Goal: Information Seeking & Learning: Find specific fact

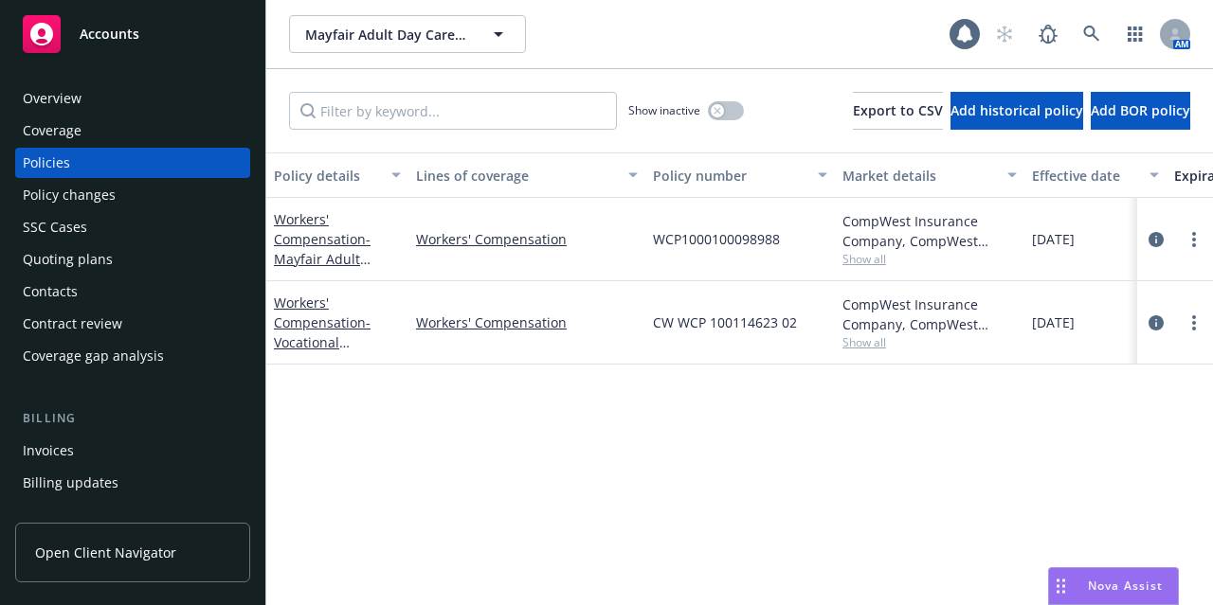
click at [128, 41] on span "Accounts" at bounding box center [110, 34] width 60 height 15
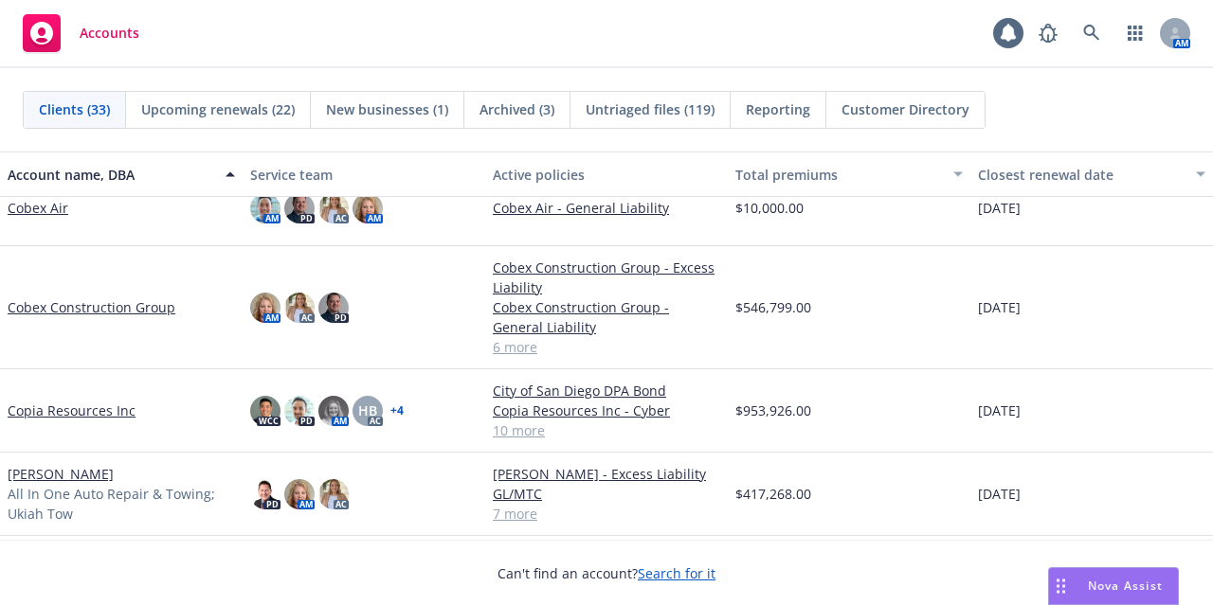
scroll to position [683, 0]
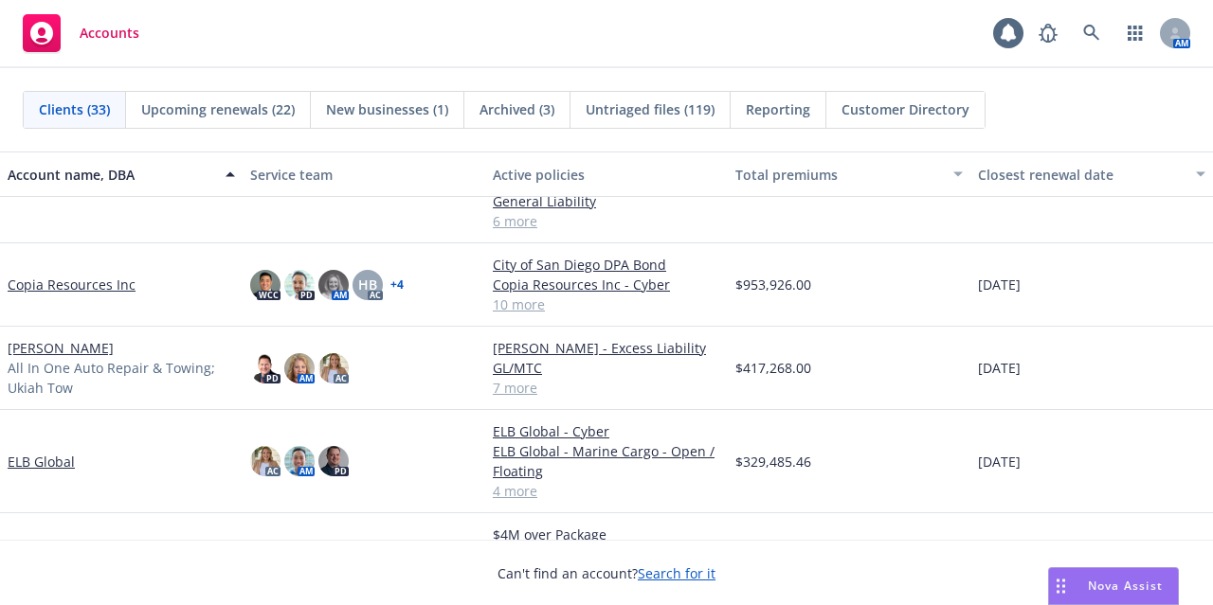
click at [114, 347] on link "[PERSON_NAME]" at bounding box center [61, 348] width 106 height 20
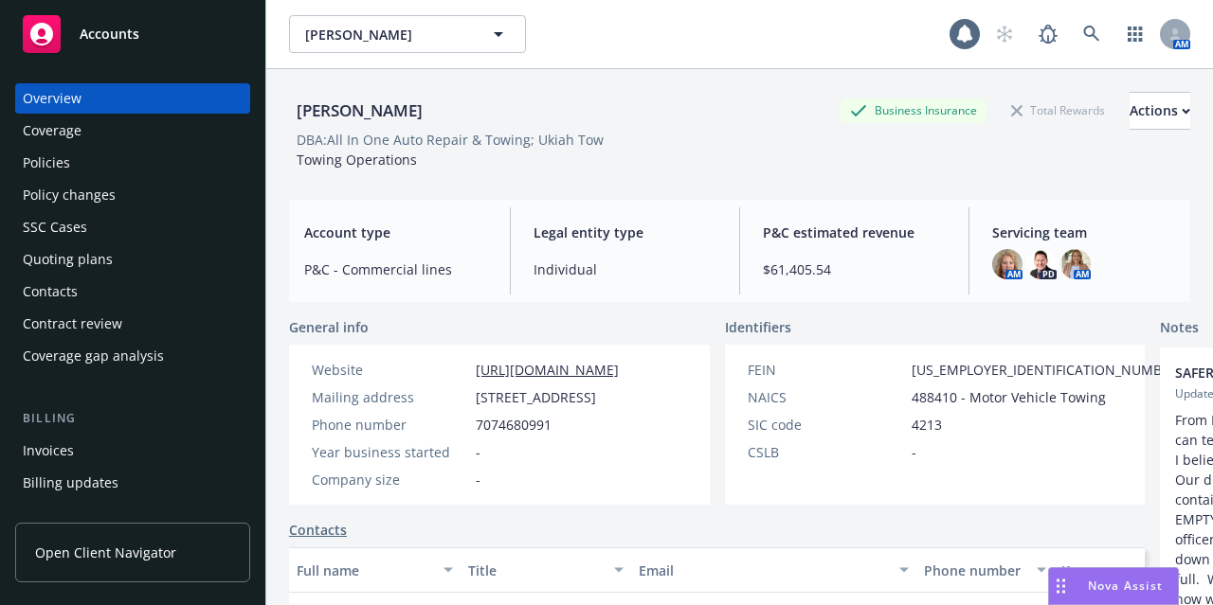
click at [118, 156] on div "Policies" at bounding box center [133, 163] width 220 height 30
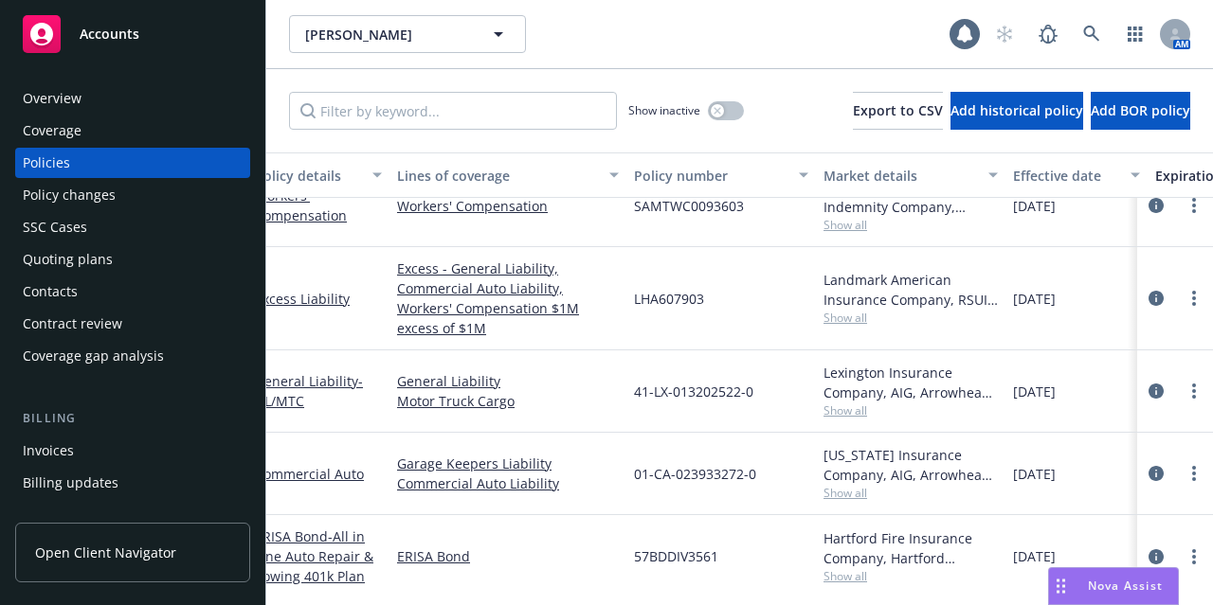
scroll to position [343, 0]
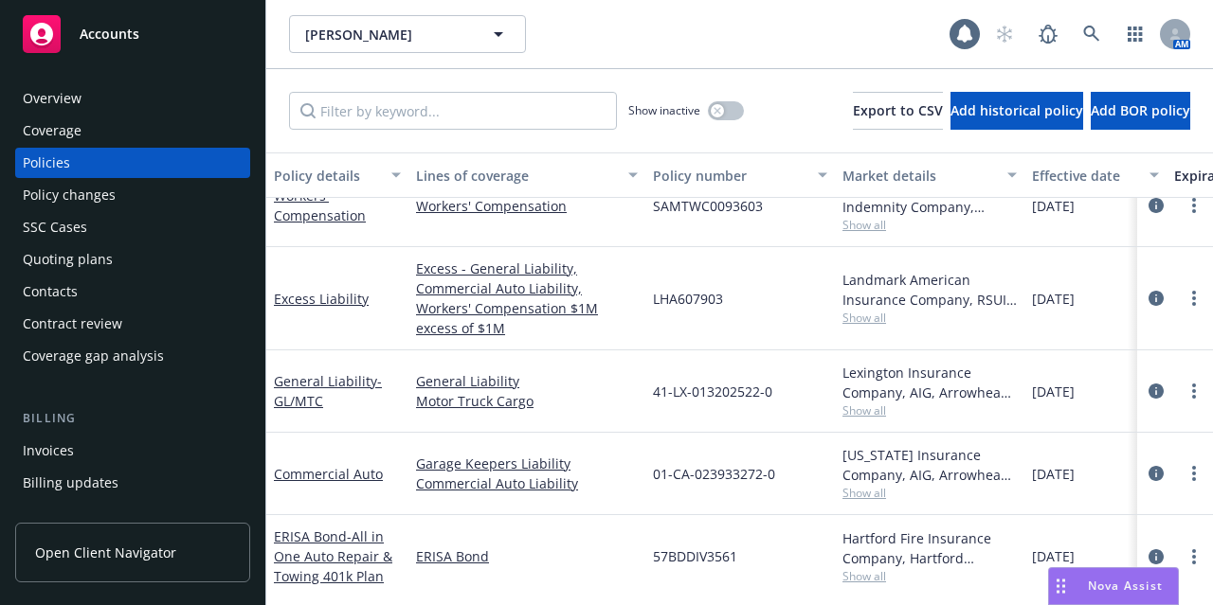
click at [859, 485] on span "Show all" at bounding box center [929, 493] width 174 height 16
click at [769, 486] on div "01-CA-023933272-0" at bounding box center [740, 474] width 190 height 82
click at [711, 109] on div "button" at bounding box center [717, 110] width 13 height 13
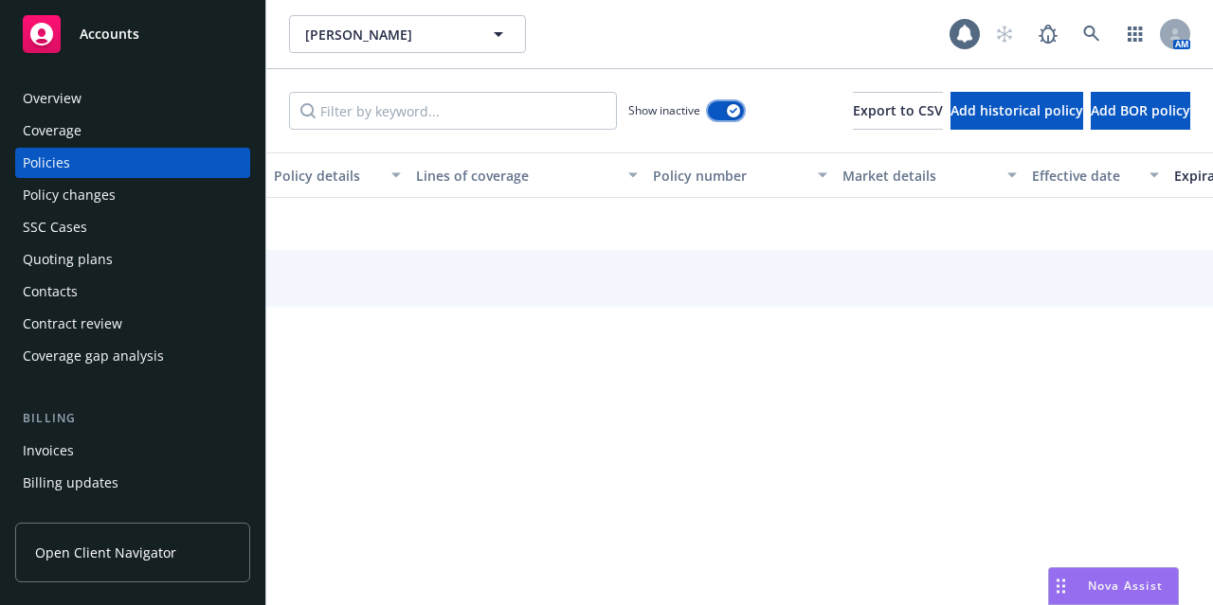
scroll to position [288, 0]
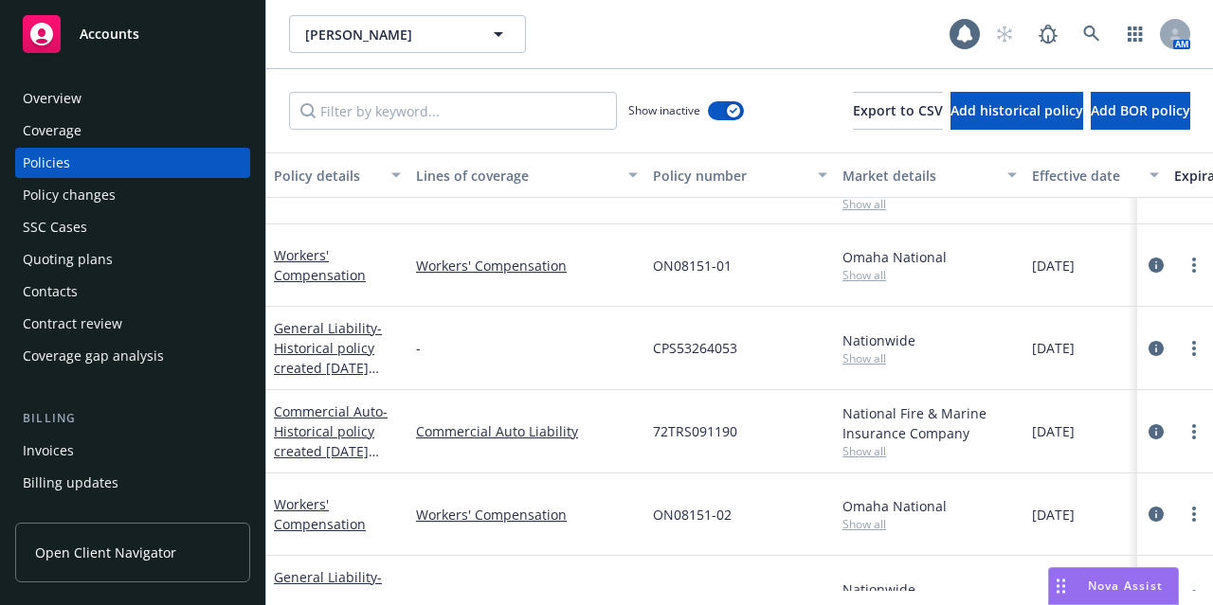
click at [1103, 184] on div "Effective date" at bounding box center [1085, 176] width 106 height 20
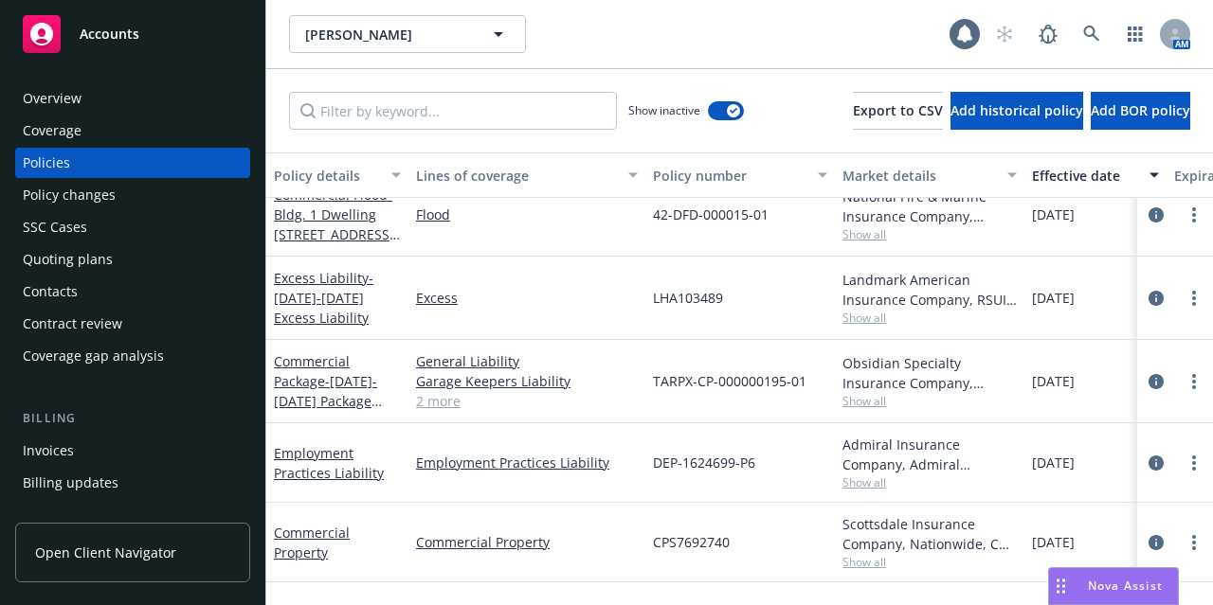
click at [583, 411] on div "General Liability Garage Keepers Liability Motor Truck Cargo Commercial Auto Li…" at bounding box center [526, 381] width 237 height 83
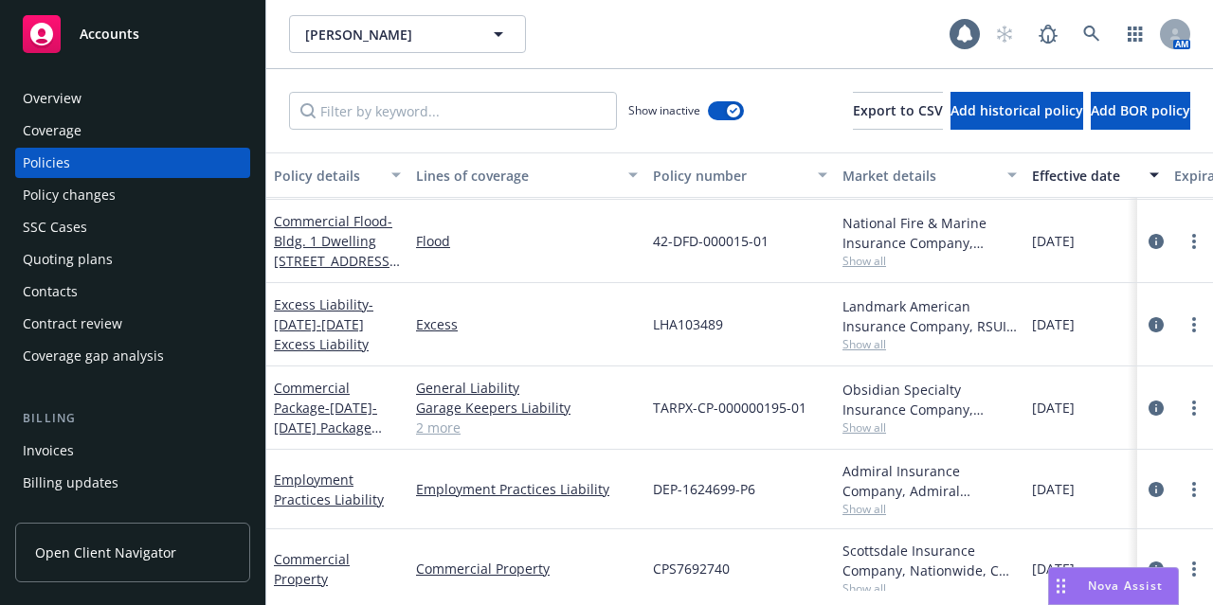
scroll to position [1162, 0]
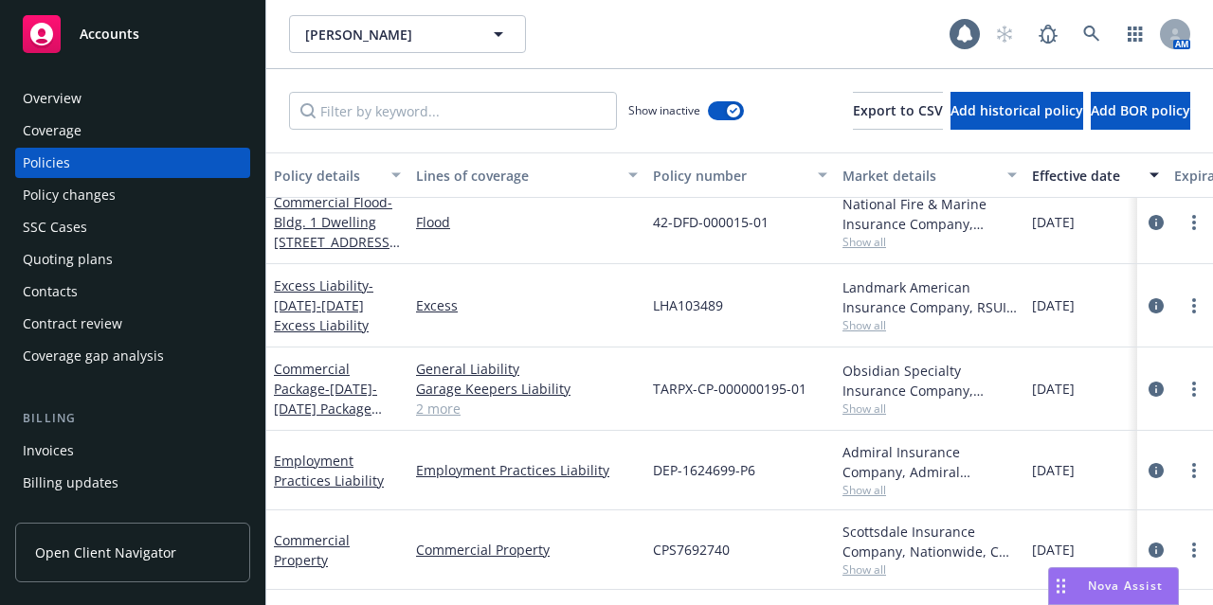
click at [449, 416] on link "2 more" at bounding box center [527, 409] width 222 height 20
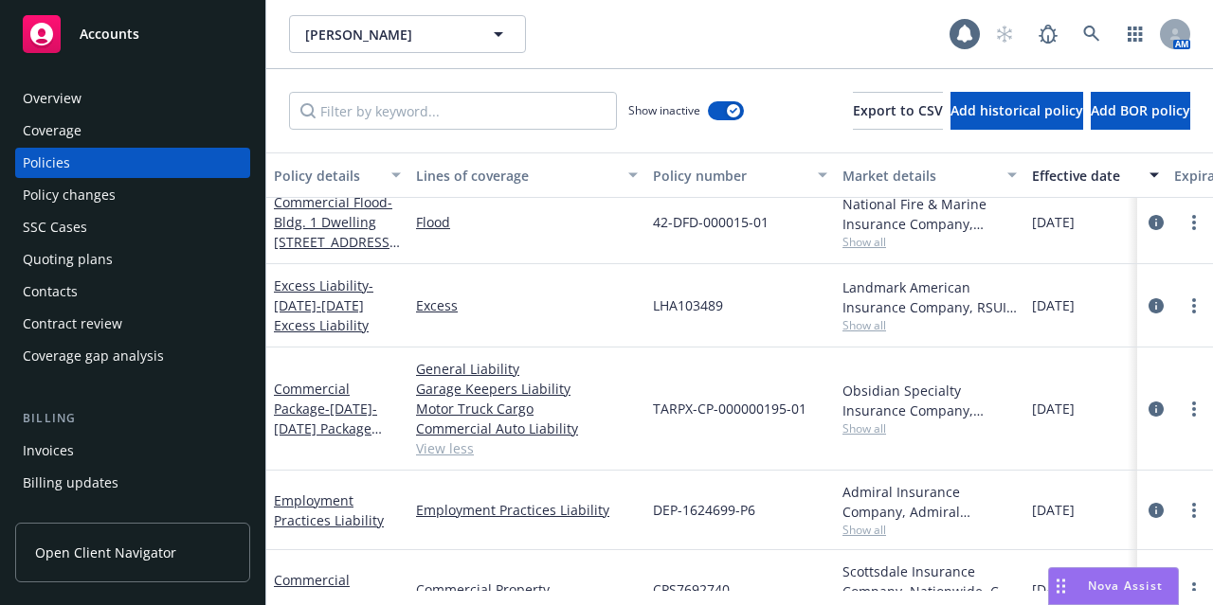
click at [884, 430] on span "Show all" at bounding box center [929, 429] width 174 height 16
click at [570, 323] on div "Excess" at bounding box center [526, 305] width 237 height 83
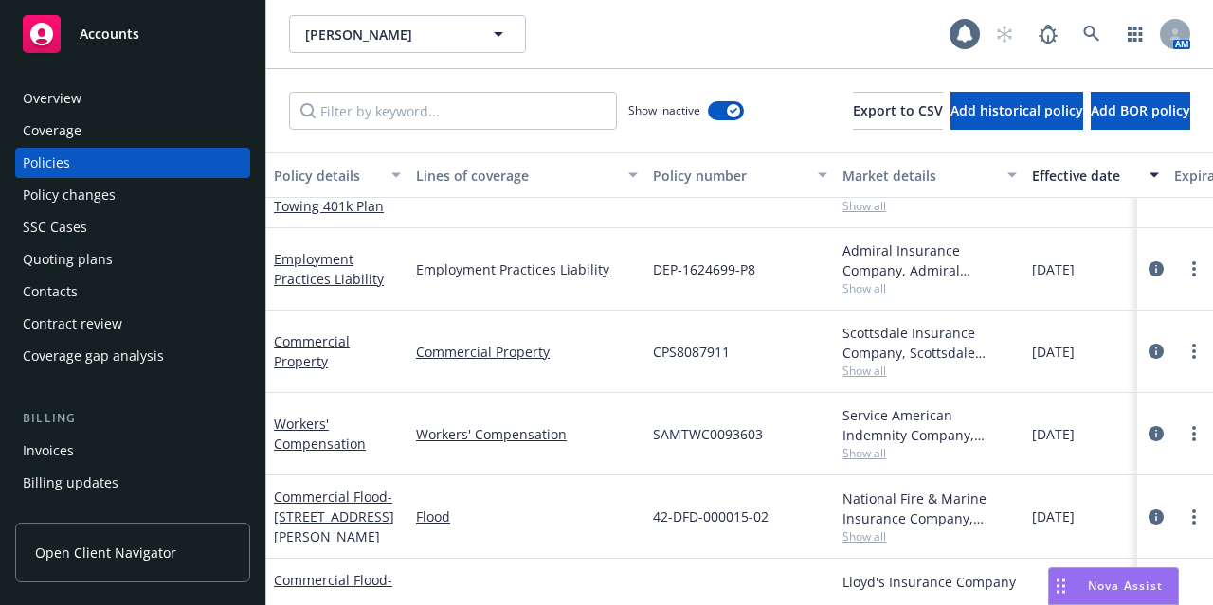
scroll to position [0, 0]
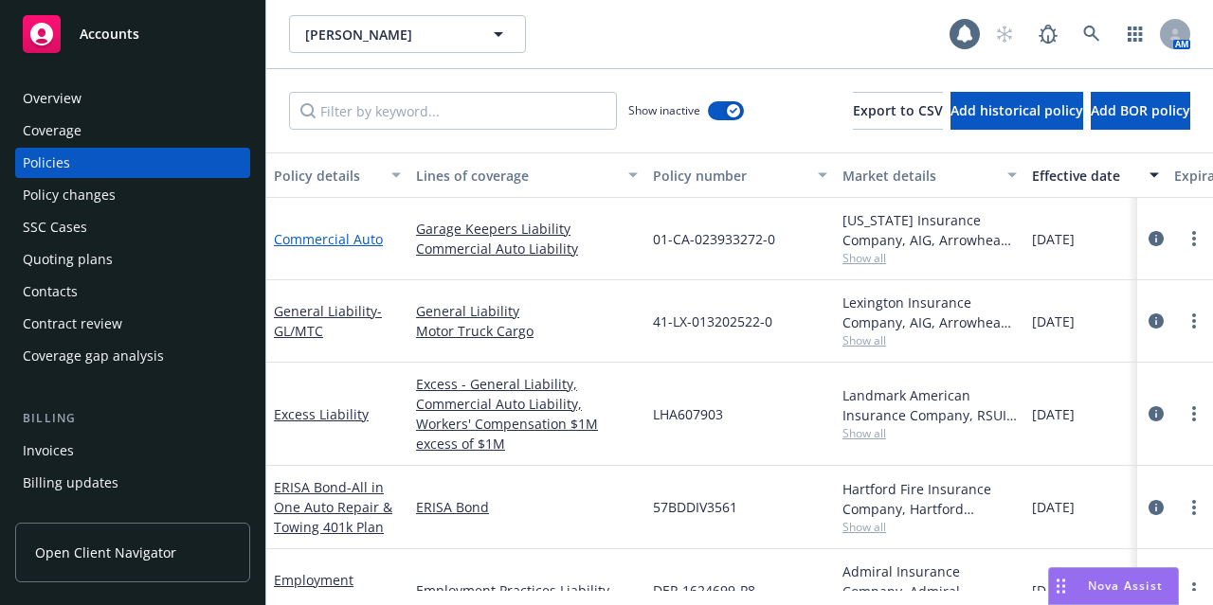
click at [326, 237] on link "Commercial Auto" at bounding box center [328, 239] width 109 height 18
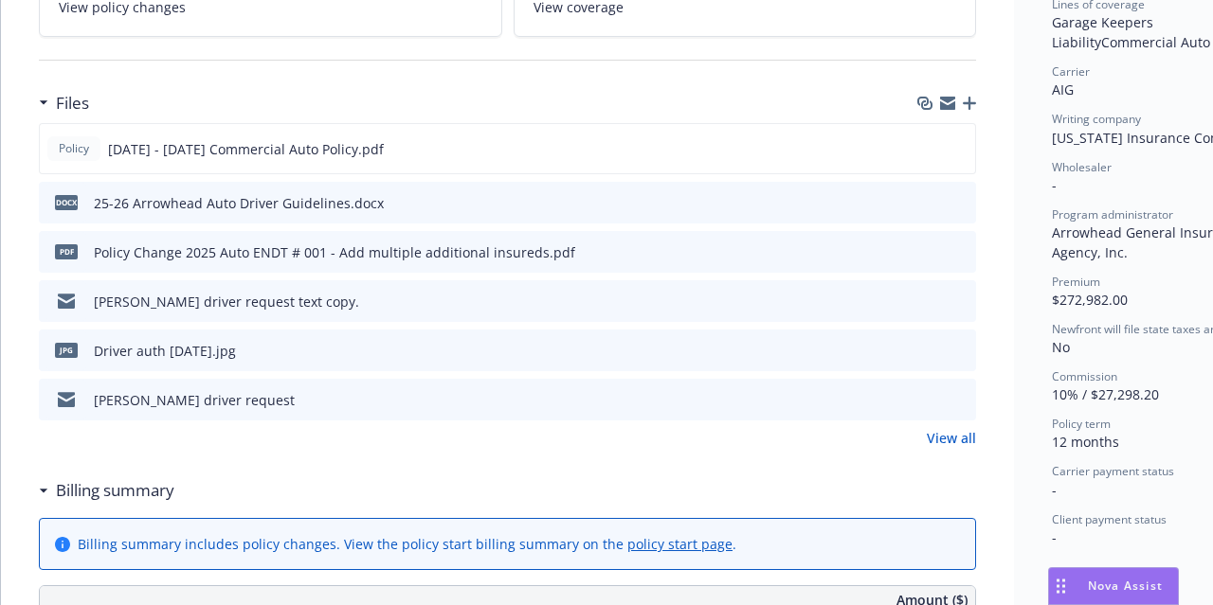
scroll to position [540, 0]
click at [968, 389] on button "preview file" at bounding box center [958, 397] width 21 height 17
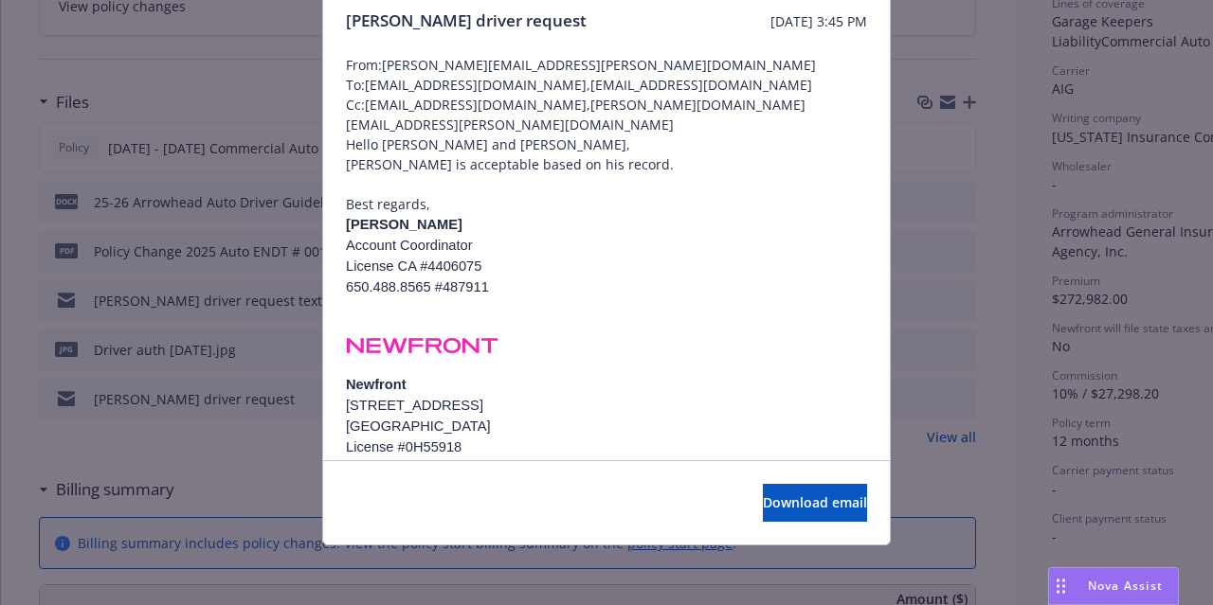
scroll to position [0, 0]
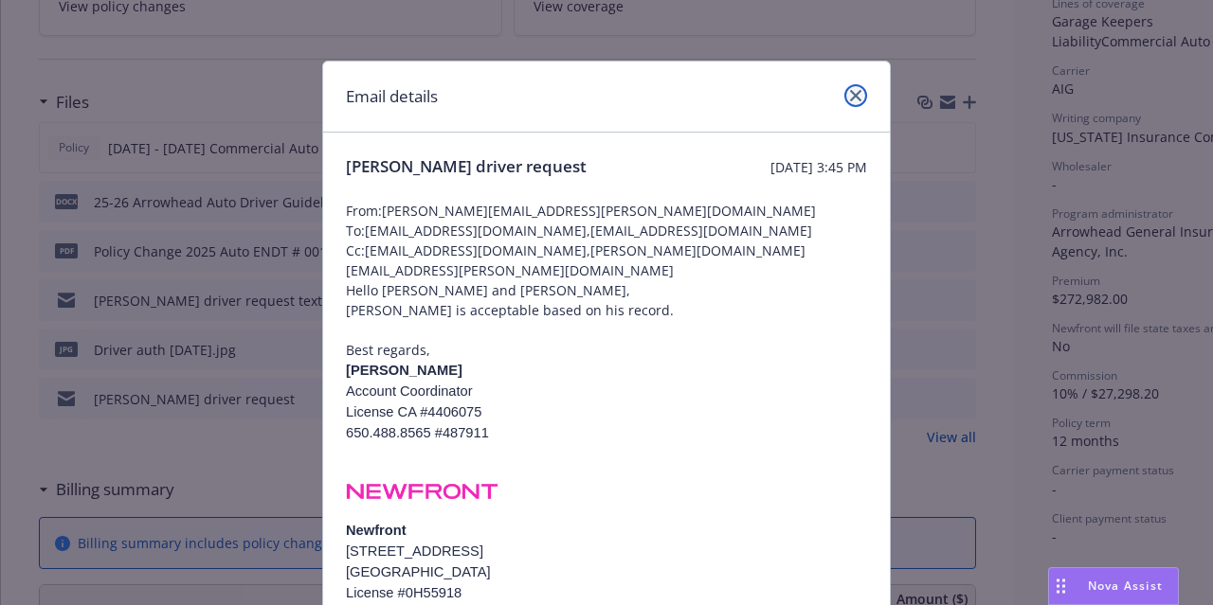
click at [850, 100] on icon "close" at bounding box center [855, 95] width 11 height 11
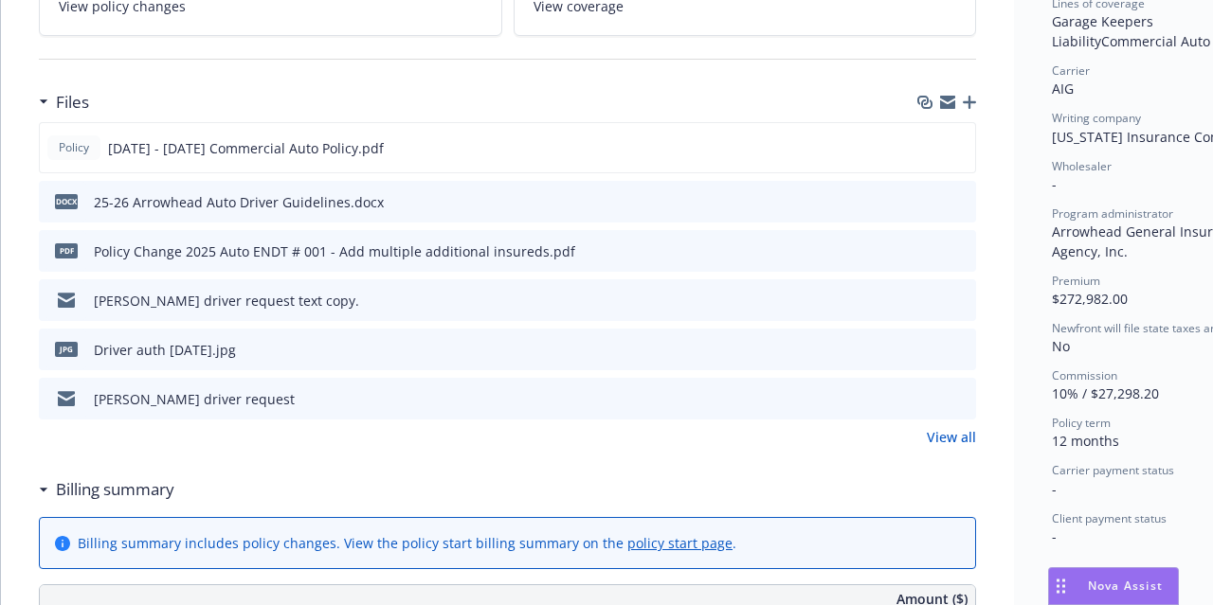
click at [953, 432] on link "View all" at bounding box center [951, 437] width 49 height 20
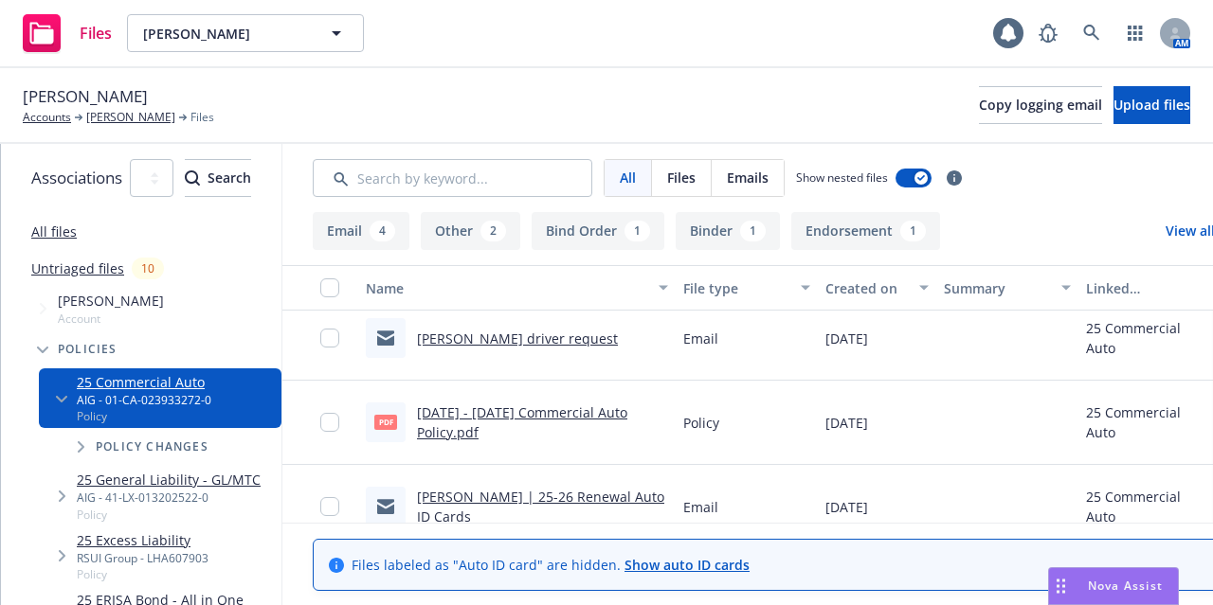
scroll to position [355, 0]
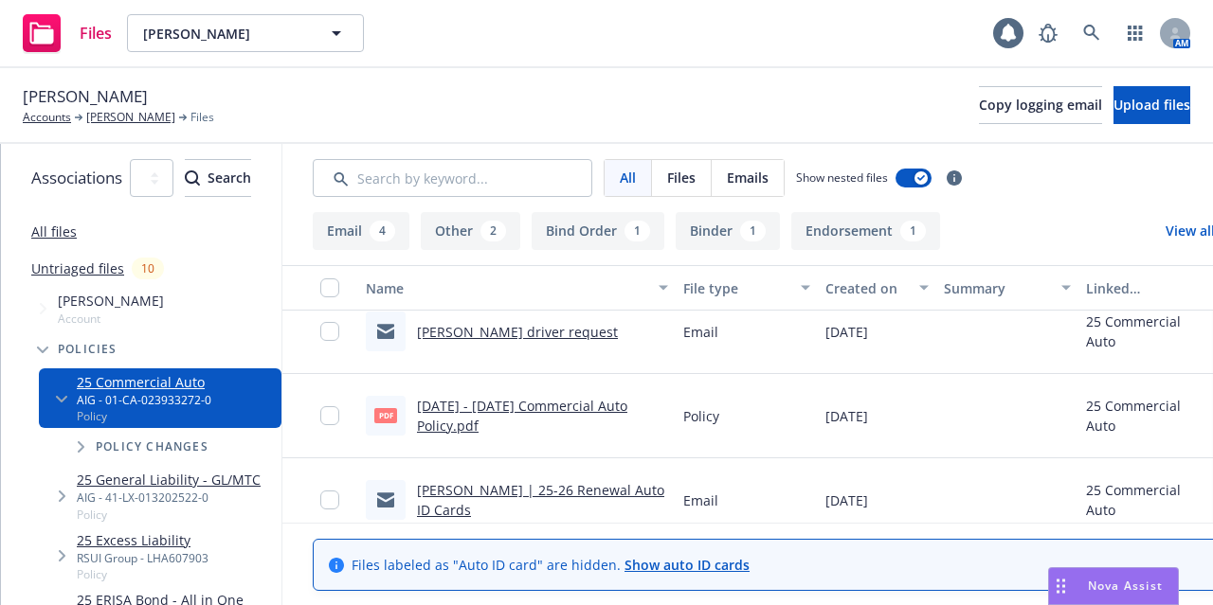
click at [618, 330] on link "[PERSON_NAME] driver request" at bounding box center [517, 332] width 201 height 18
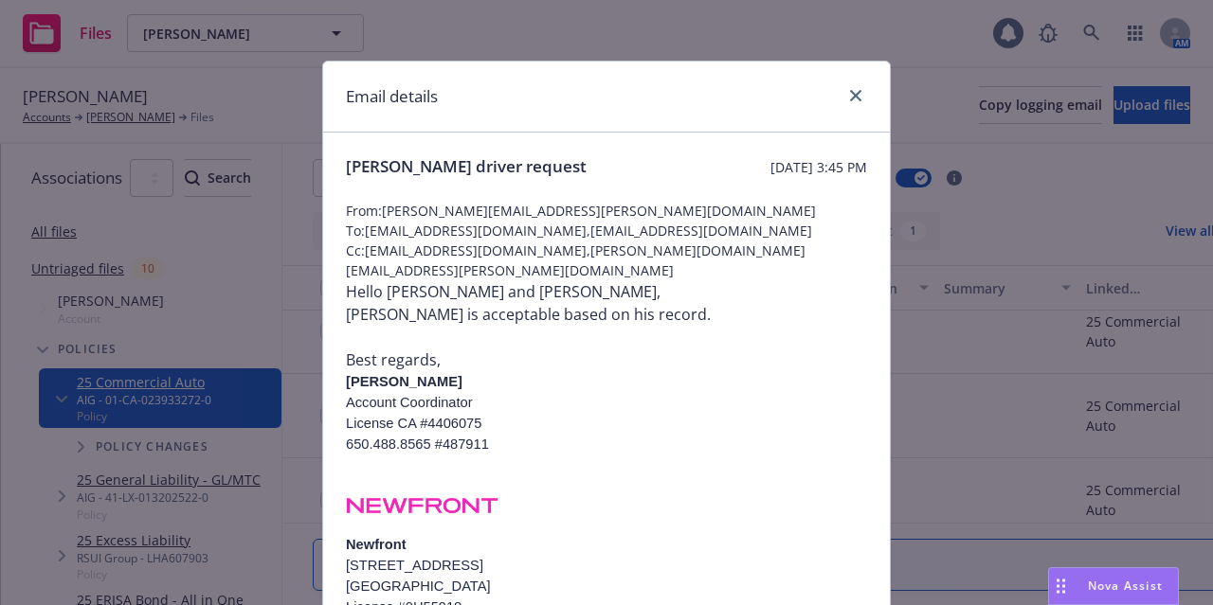
scroll to position [128, 0]
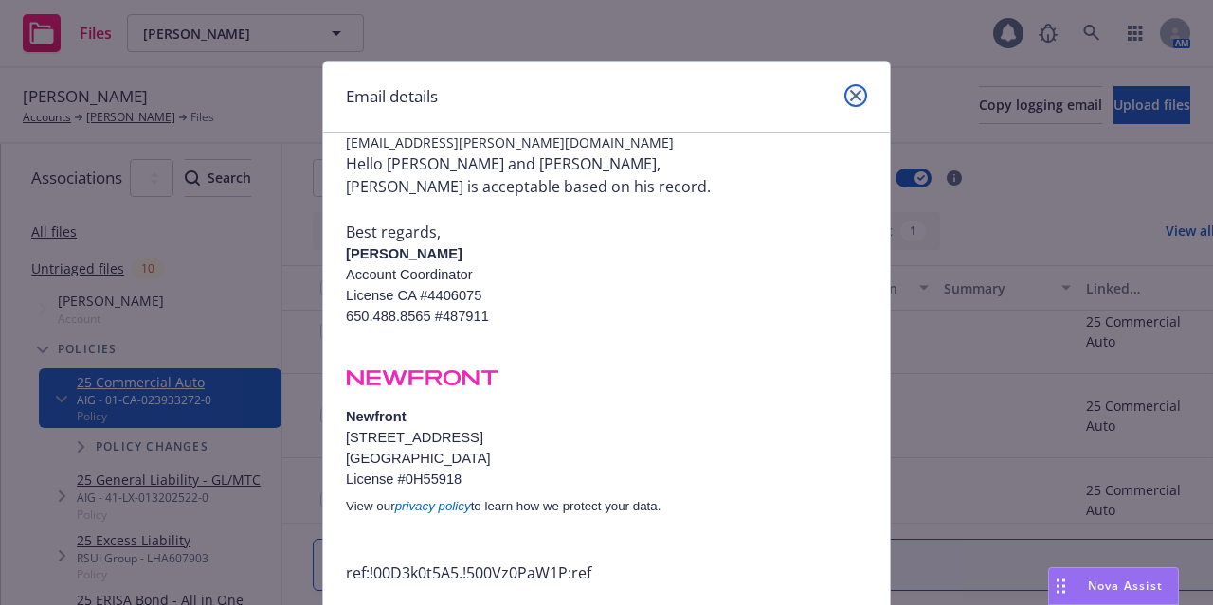
click at [851, 105] on link "close" at bounding box center [855, 95] width 23 height 23
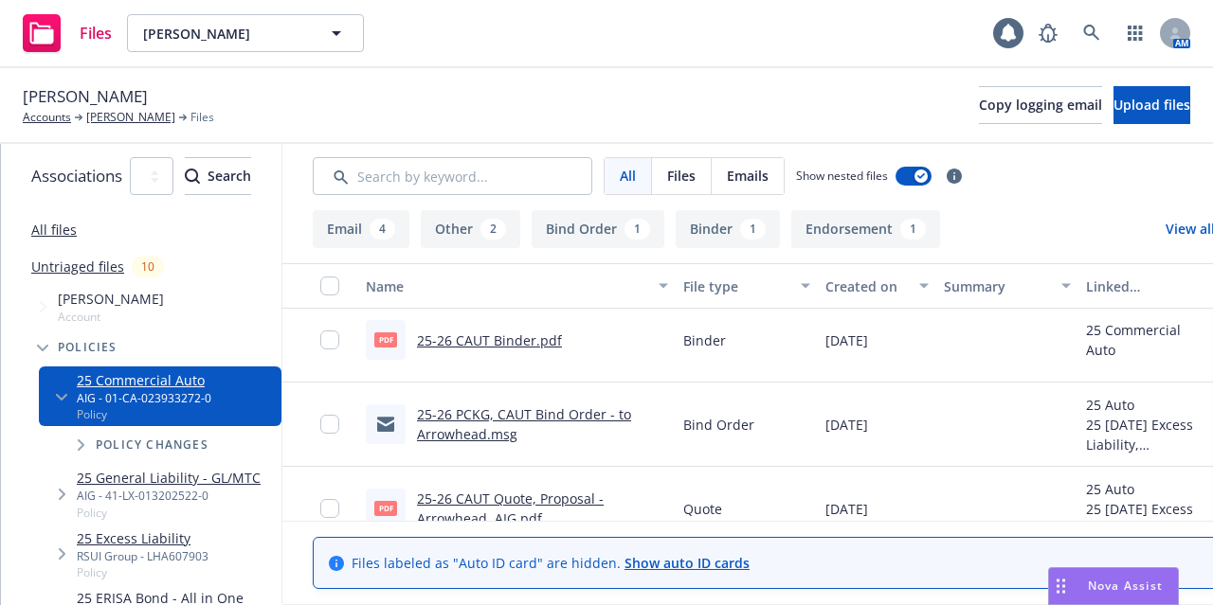
scroll to position [790, 0]
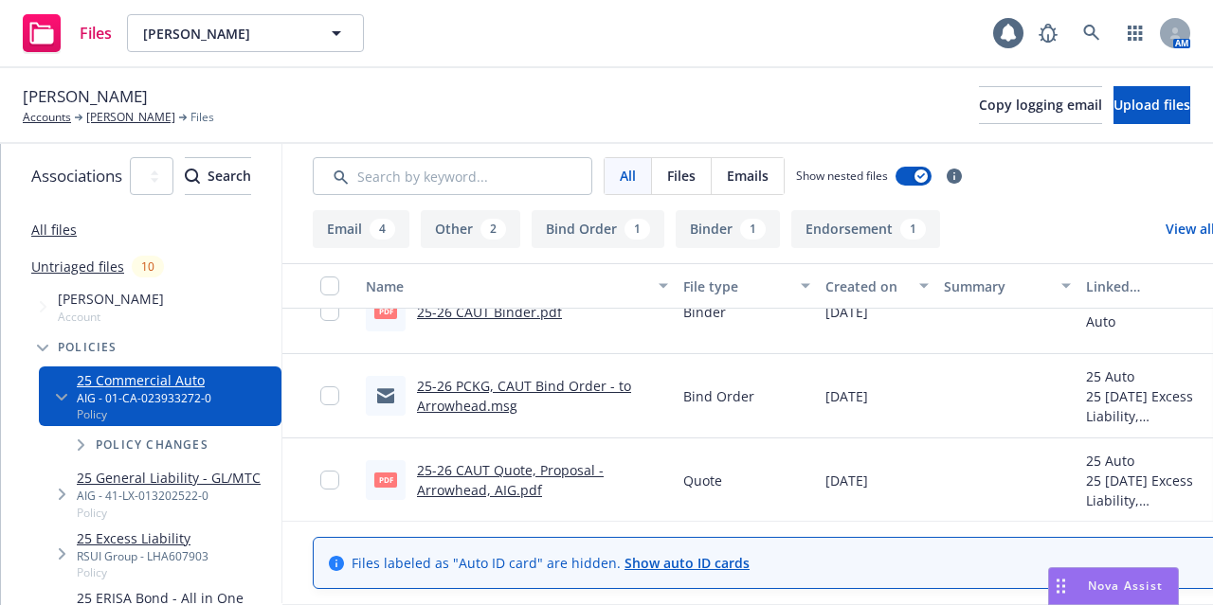
click at [605, 377] on link "25-26 PCKG, CAUT Bind Order - to Arrowhead.msg" at bounding box center [524, 396] width 214 height 38
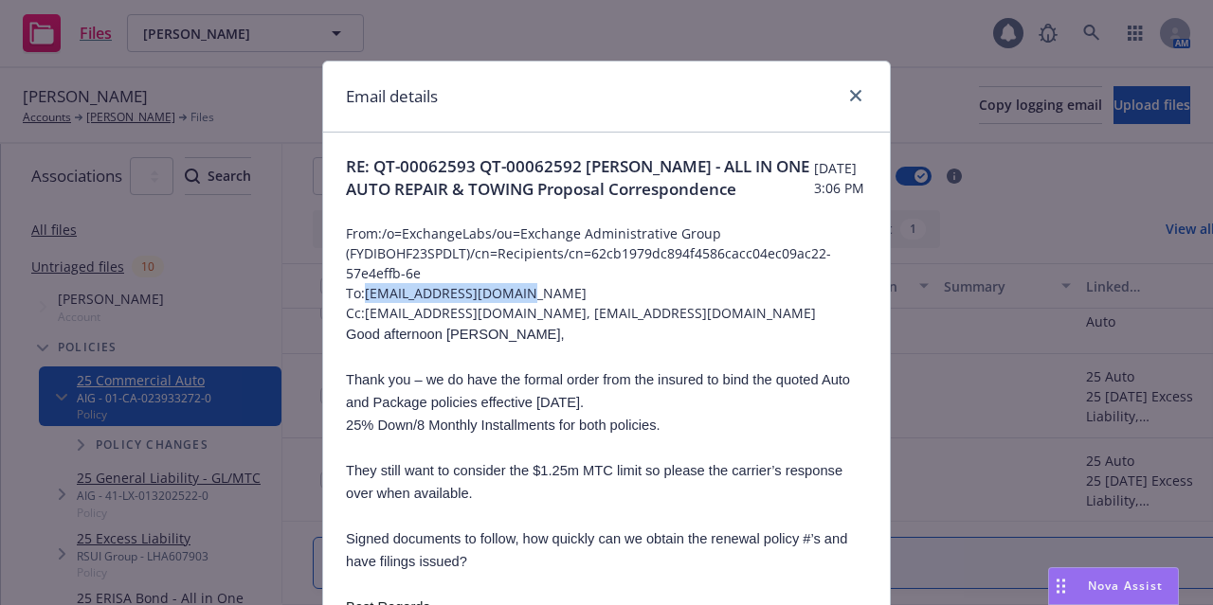
drag, startPoint x: 532, startPoint y: 314, endPoint x: 360, endPoint y: 319, distance: 171.6
click at [360, 303] on span "To: kgray@arrowheadgrp.com" at bounding box center [606, 293] width 521 height 20
copy span "kgray@arrowheadgrp.com"
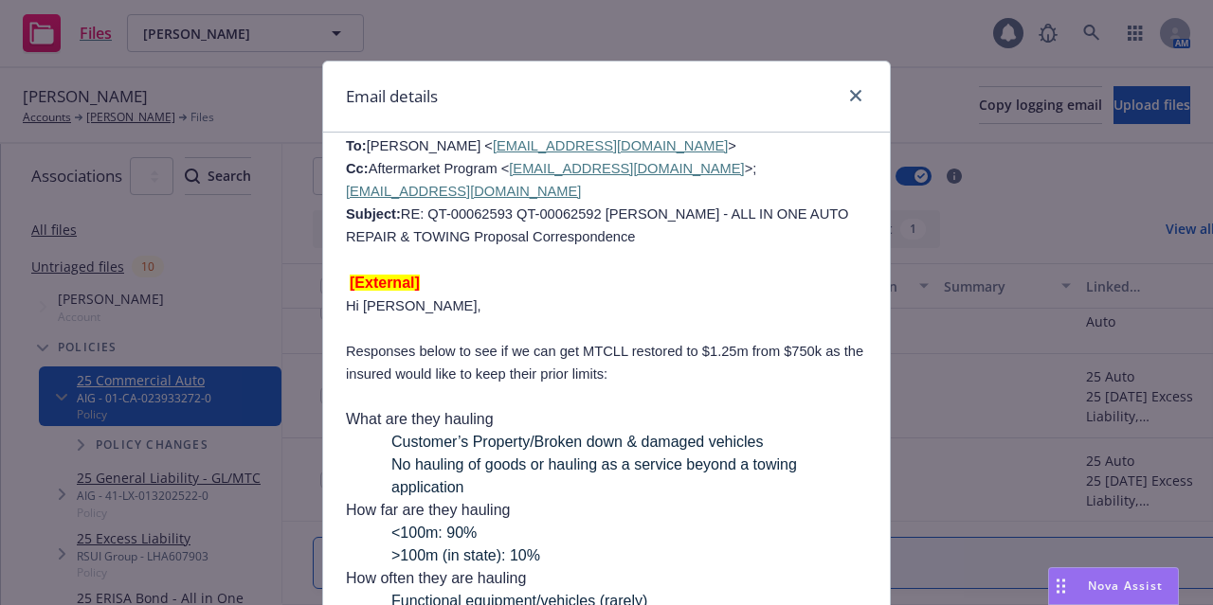
scroll to position [1188, 0]
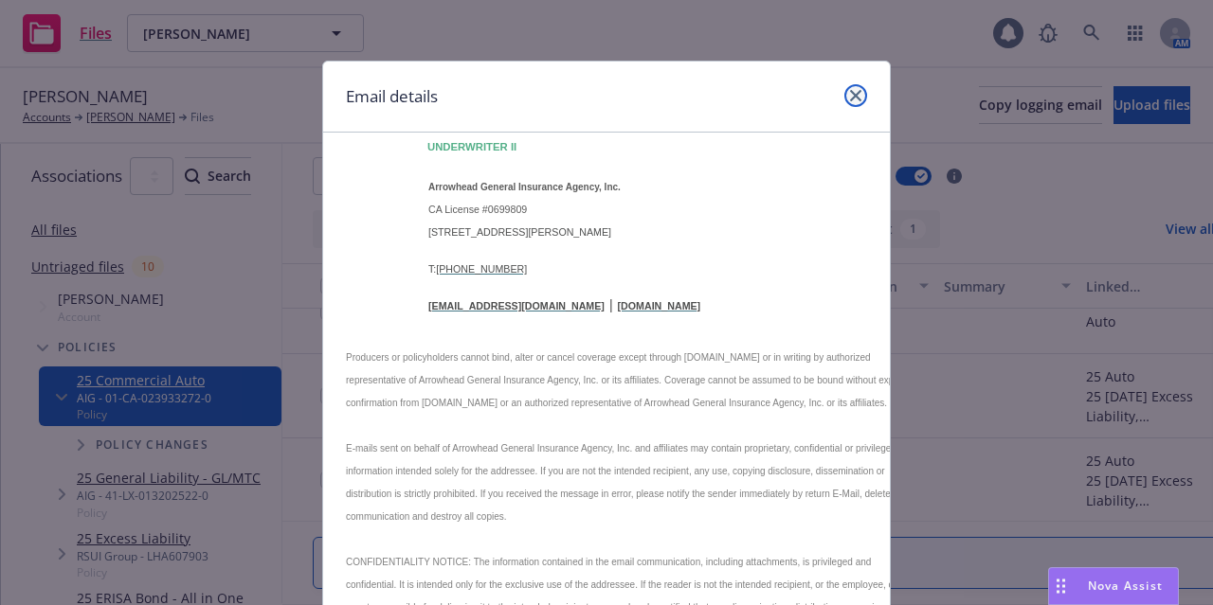
click at [852, 92] on icon "close" at bounding box center [855, 95] width 11 height 11
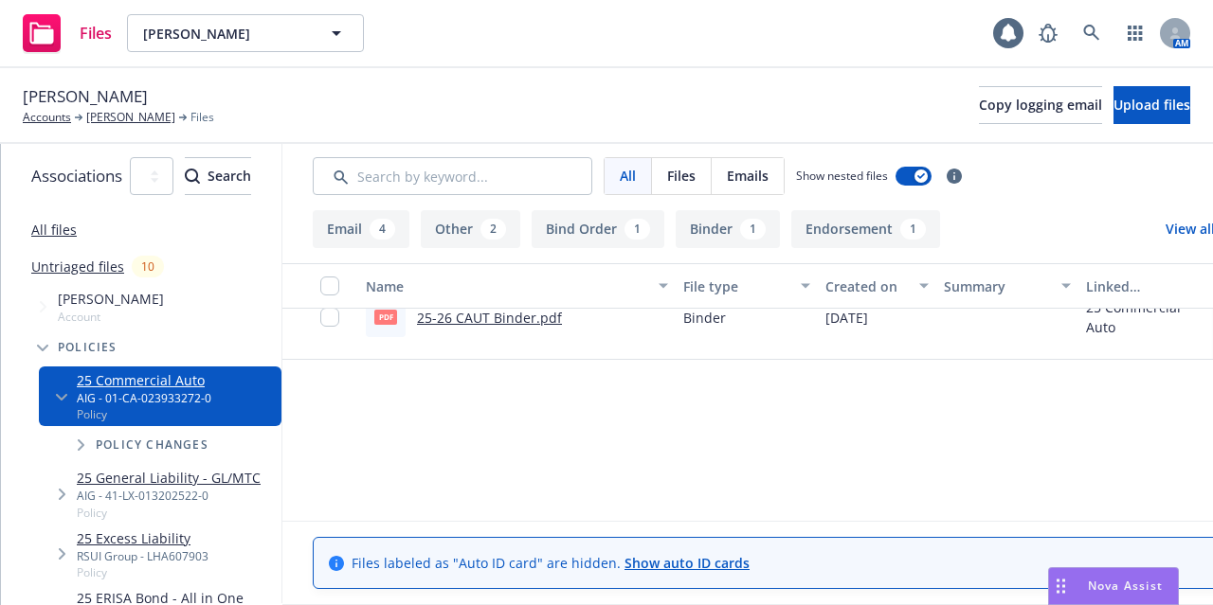
scroll to position [0, 0]
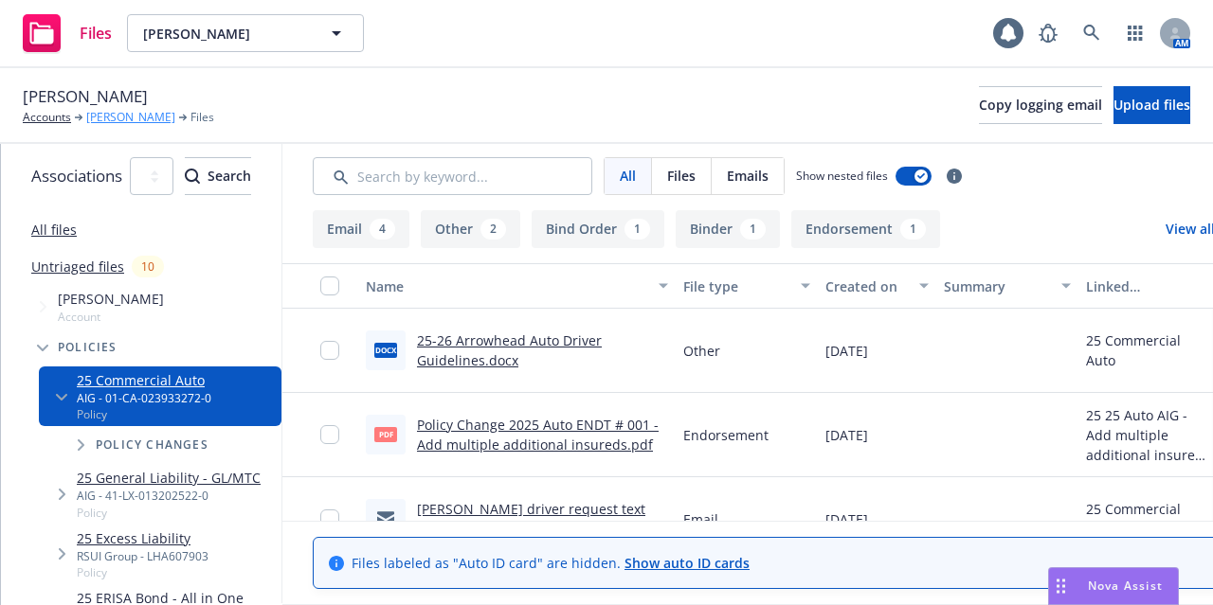
click at [152, 124] on link "Donald Keith Hewett" at bounding box center [130, 117] width 89 height 17
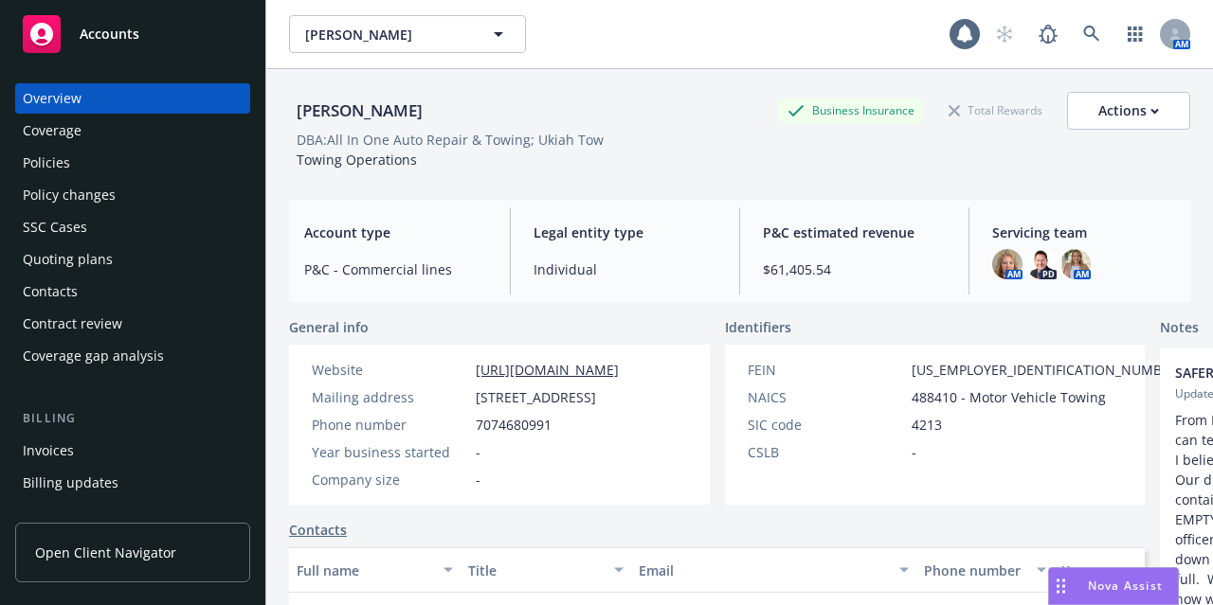
click at [142, 172] on div "Policies" at bounding box center [133, 163] width 220 height 30
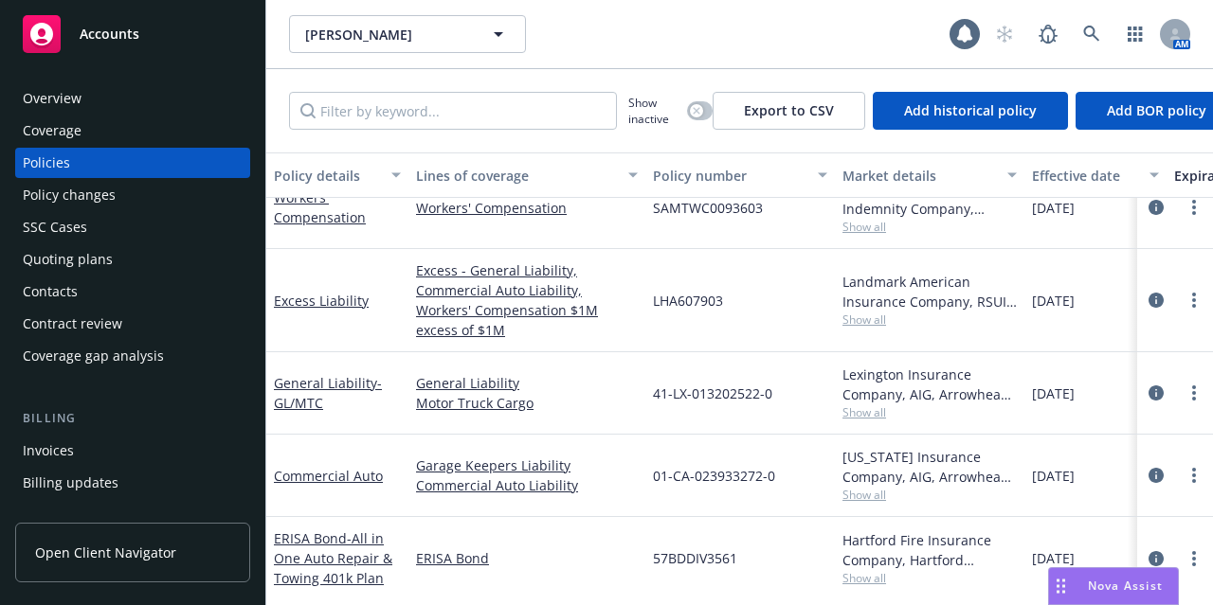
scroll to position [343, 0]
drag, startPoint x: 785, startPoint y: 456, endPoint x: 654, endPoint y: 458, distance: 130.8
click at [654, 458] on div "01-CA-023933272-0" at bounding box center [740, 474] width 190 height 82
copy span "01-CA-023933272-0"
click at [1183, 462] on link "more" at bounding box center [1194, 473] width 23 height 23
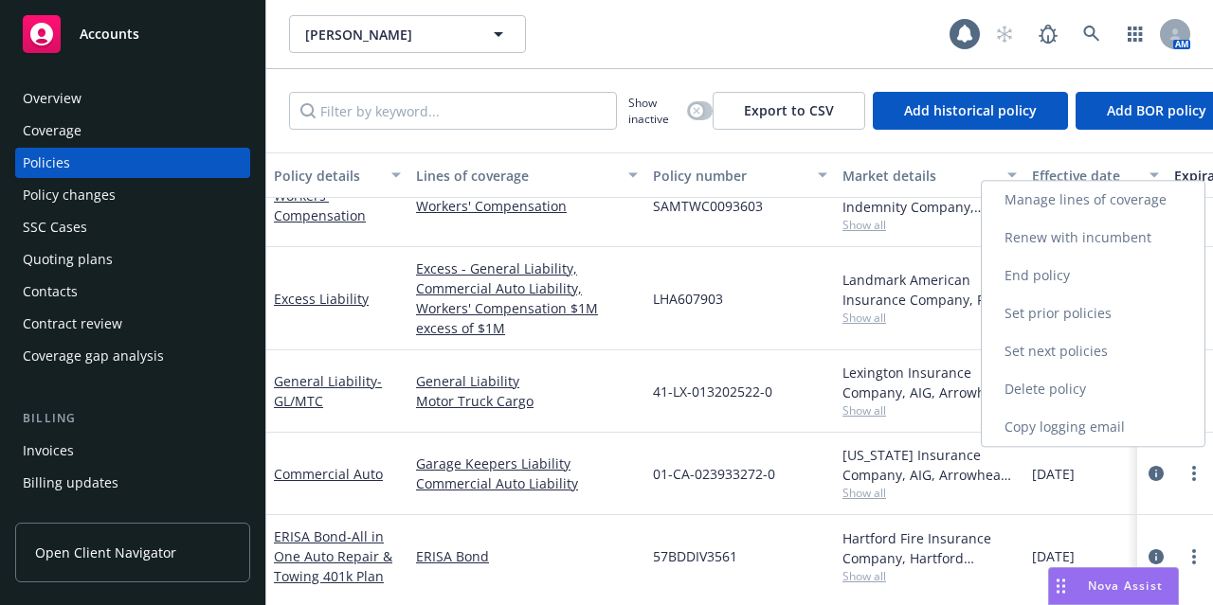
click at [1170, 434] on link "Copy logging email" at bounding box center [1093, 427] width 223 height 38
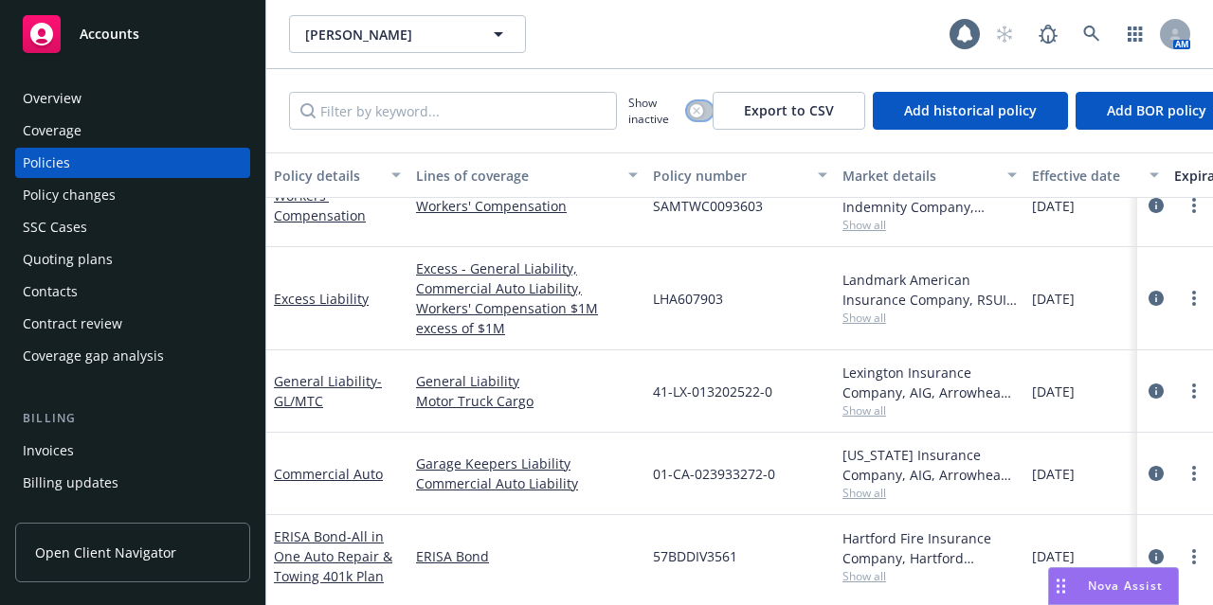
click at [706, 109] on button "button" at bounding box center [700, 110] width 26 height 19
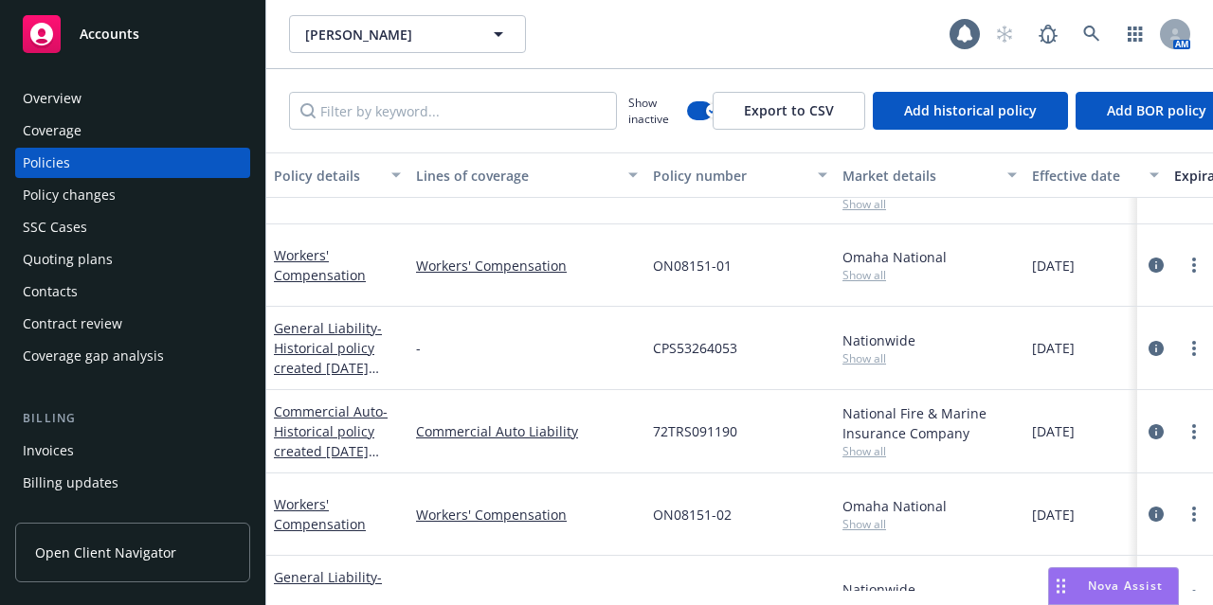
click at [1086, 177] on div "Effective date" at bounding box center [1085, 176] width 106 height 20
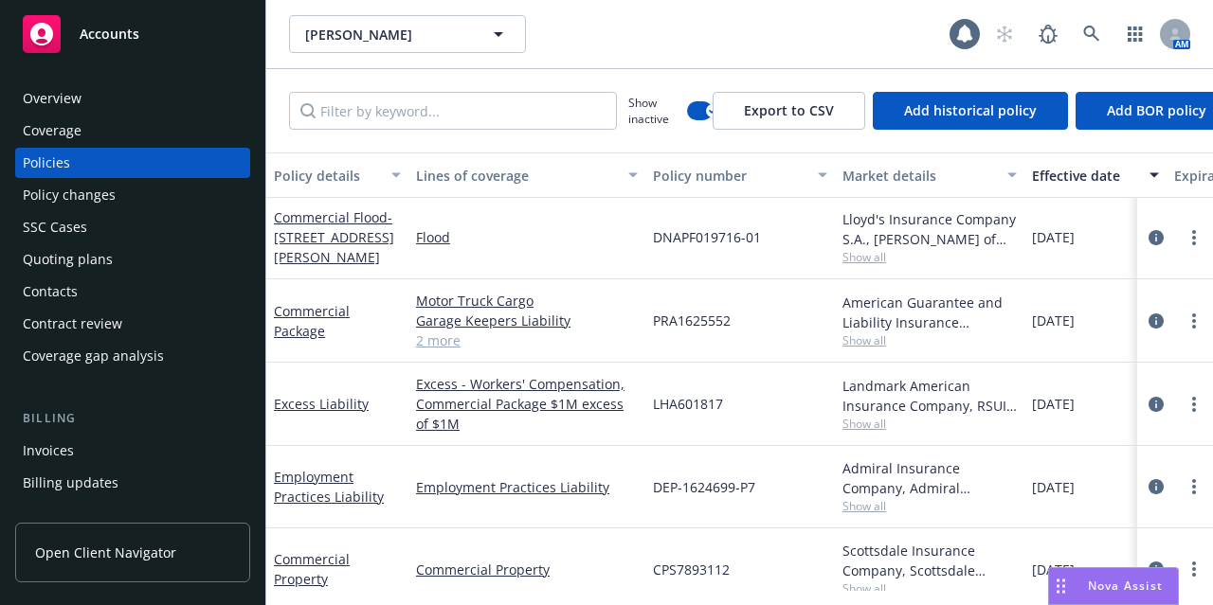
scroll to position [617, 0]
click at [434, 337] on link "2 more" at bounding box center [527, 340] width 222 height 20
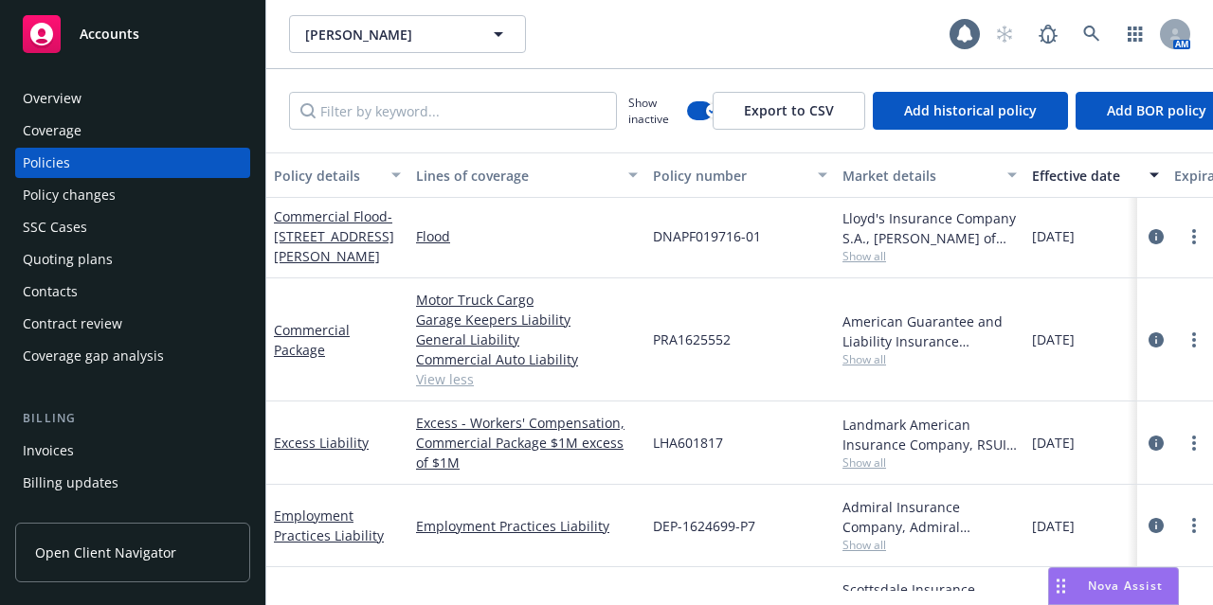
click at [859, 356] on span "Show all" at bounding box center [929, 360] width 174 height 16
click at [792, 320] on div "PRA1625552" at bounding box center [740, 340] width 190 height 123
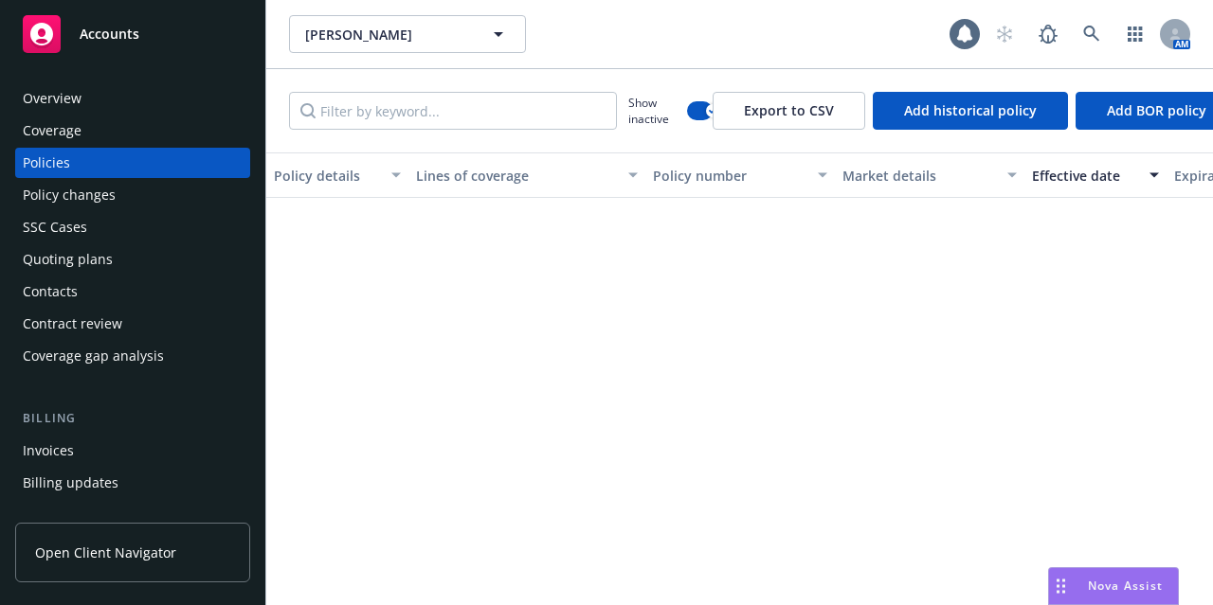
scroll to position [0, 0]
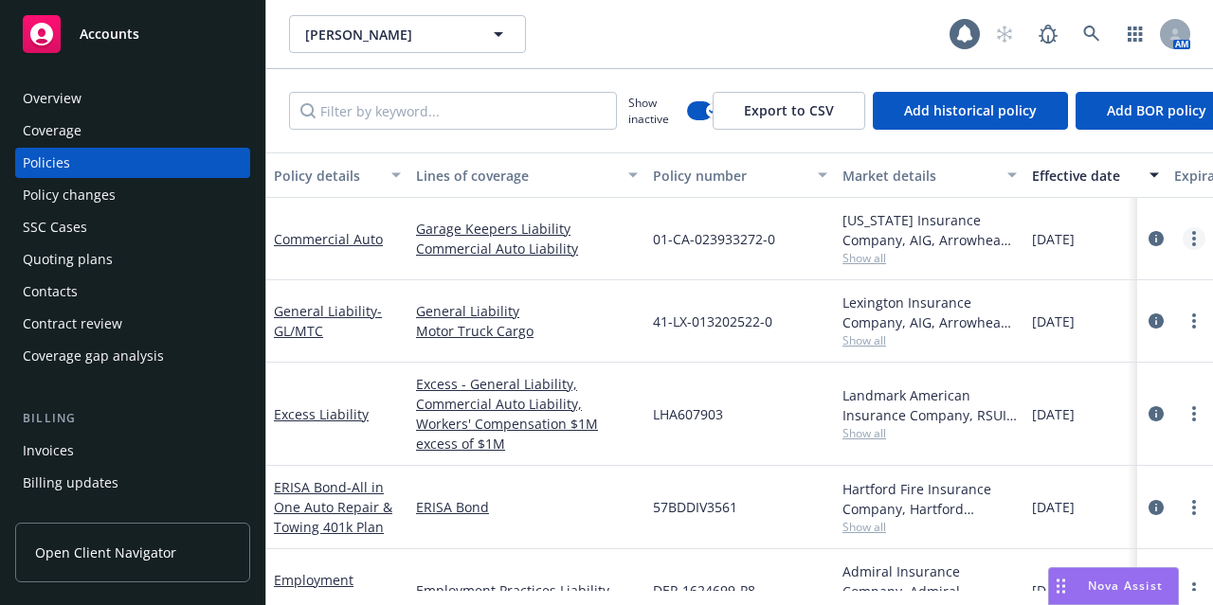
click at [1183, 238] on link "more" at bounding box center [1194, 238] width 23 height 23
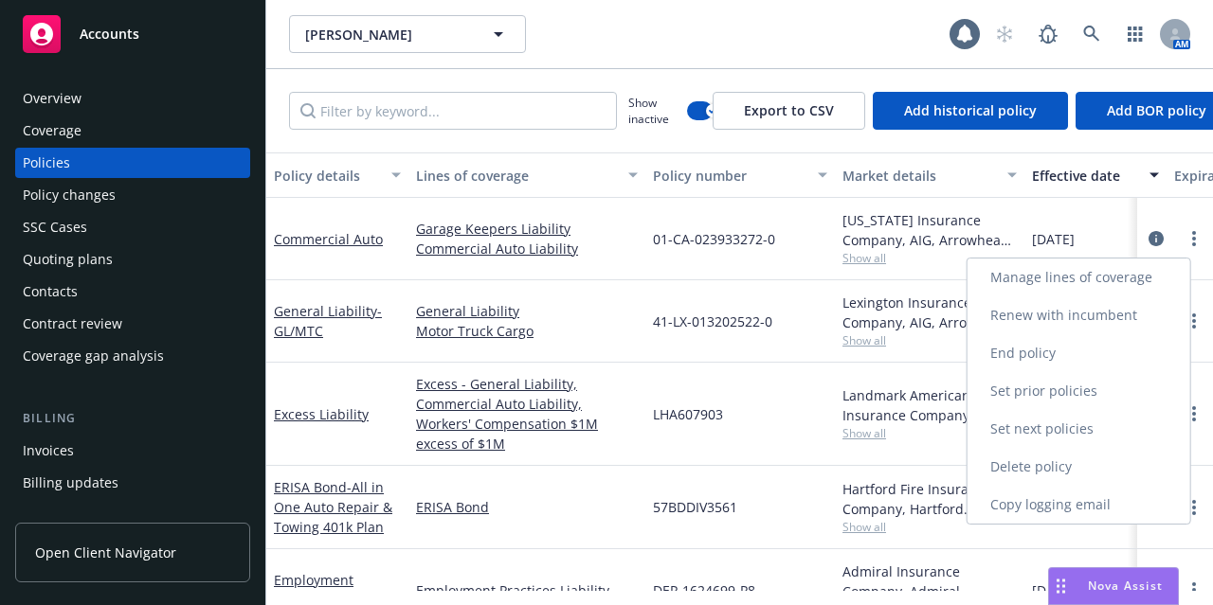
click at [1025, 505] on link "Copy logging email" at bounding box center [1078, 505] width 223 height 38
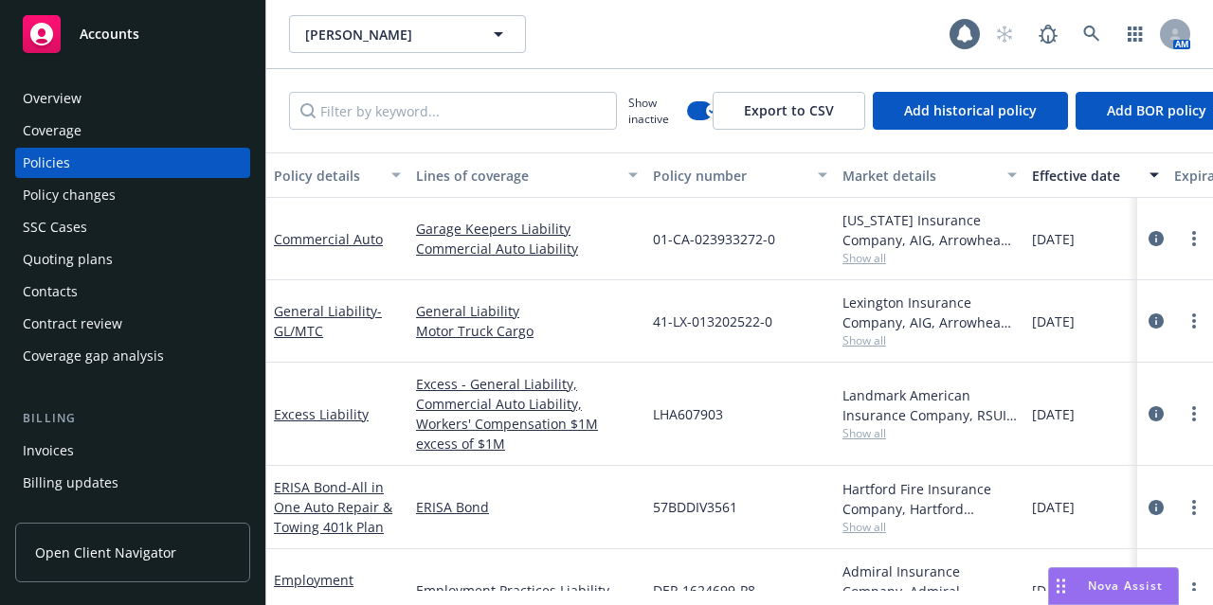
click at [201, 22] on div "Accounts" at bounding box center [133, 34] width 220 height 38
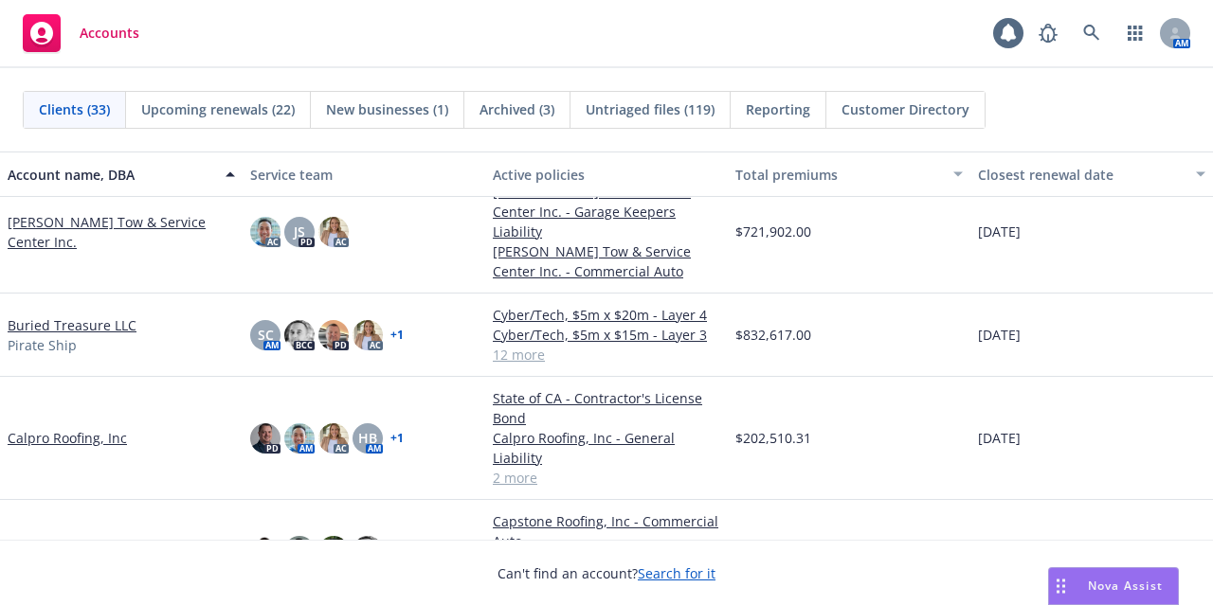
scroll to position [217, 0]
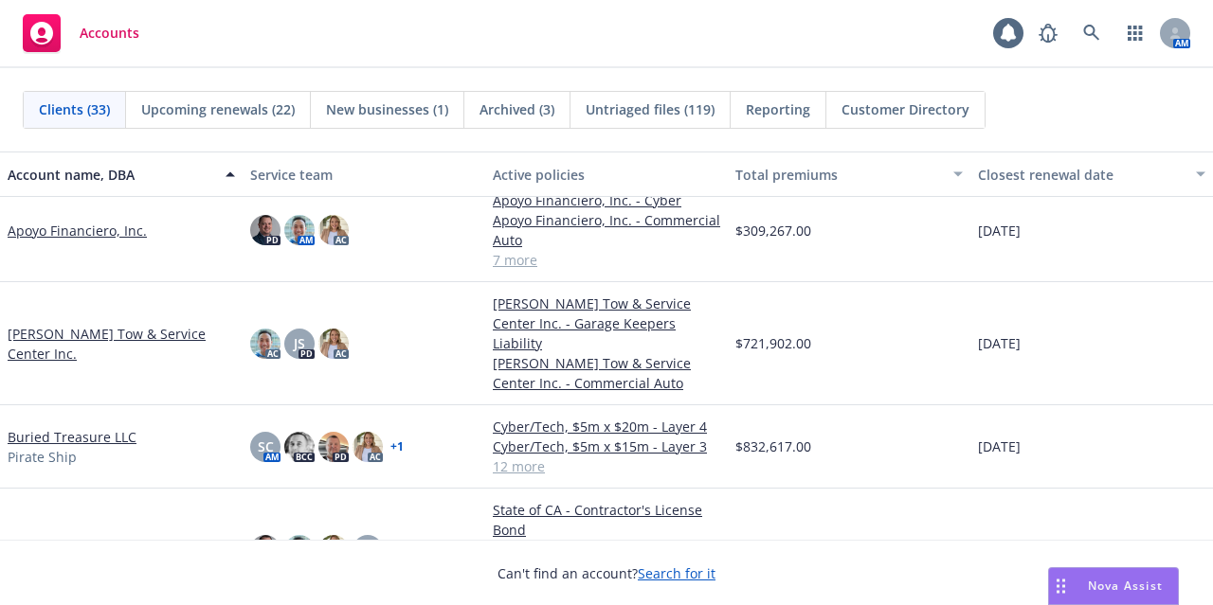
click at [93, 325] on link "[PERSON_NAME] Tow & Service Center Inc." at bounding box center [121, 344] width 227 height 40
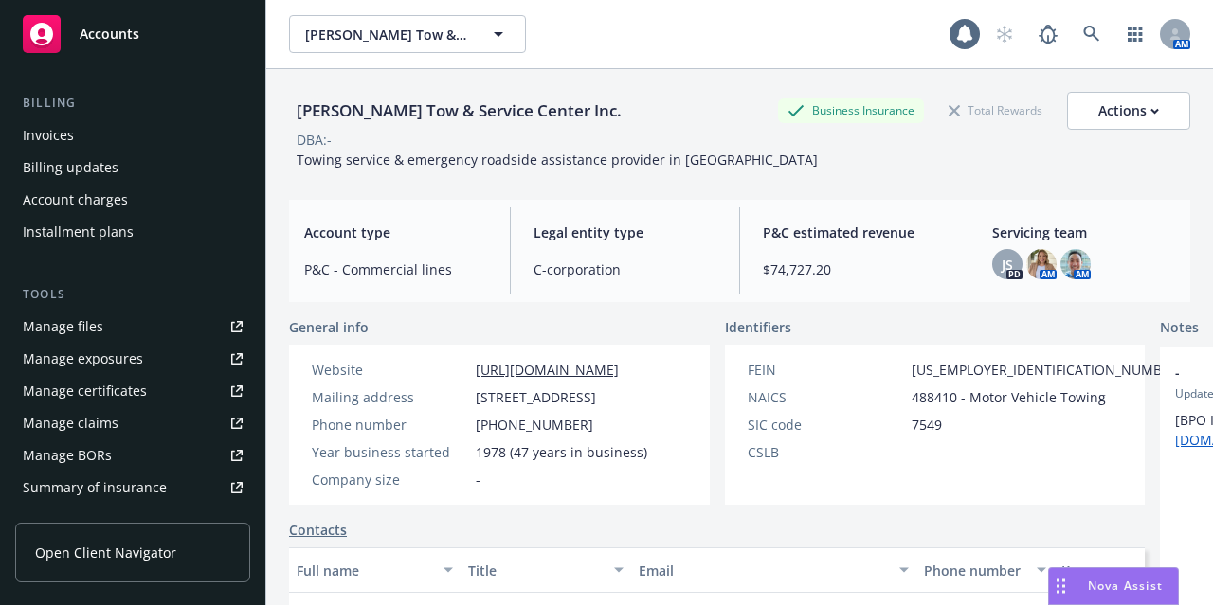
scroll to position [316, 0]
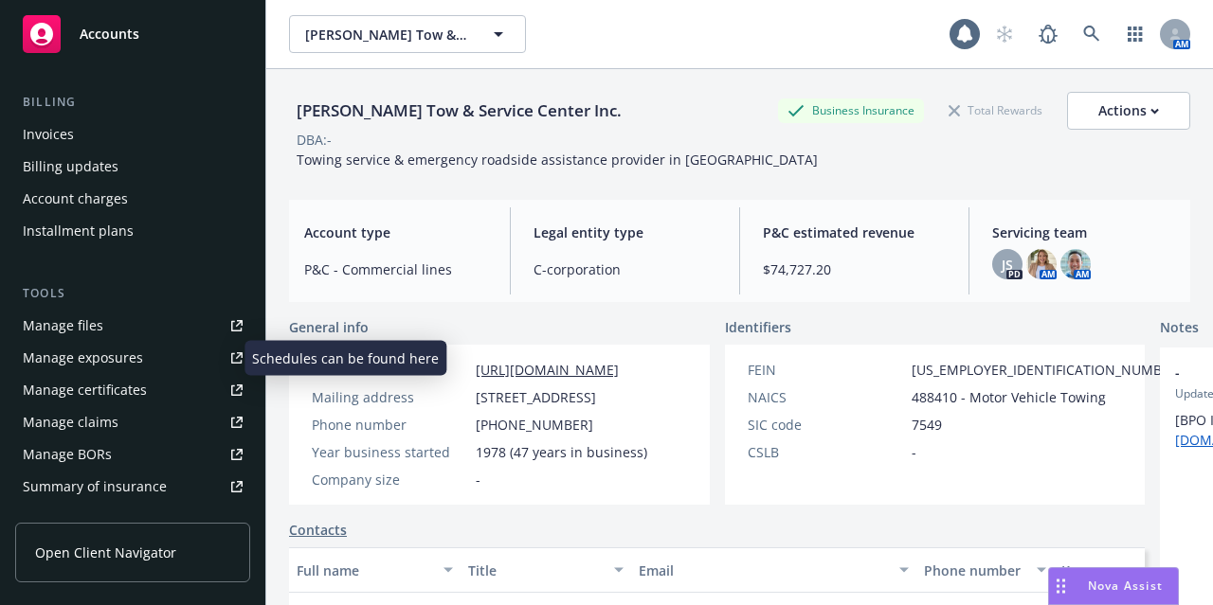
click at [157, 359] on link "Manage exposures" at bounding box center [132, 358] width 235 height 30
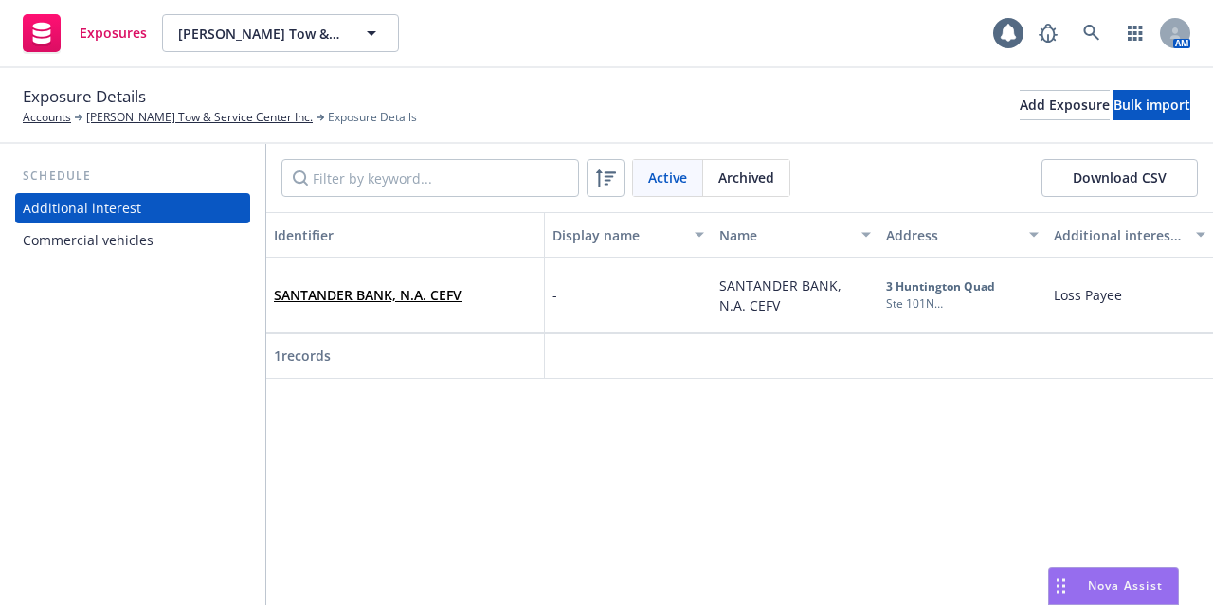
click at [117, 226] on div "Commercial vehicles" at bounding box center [88, 241] width 131 height 30
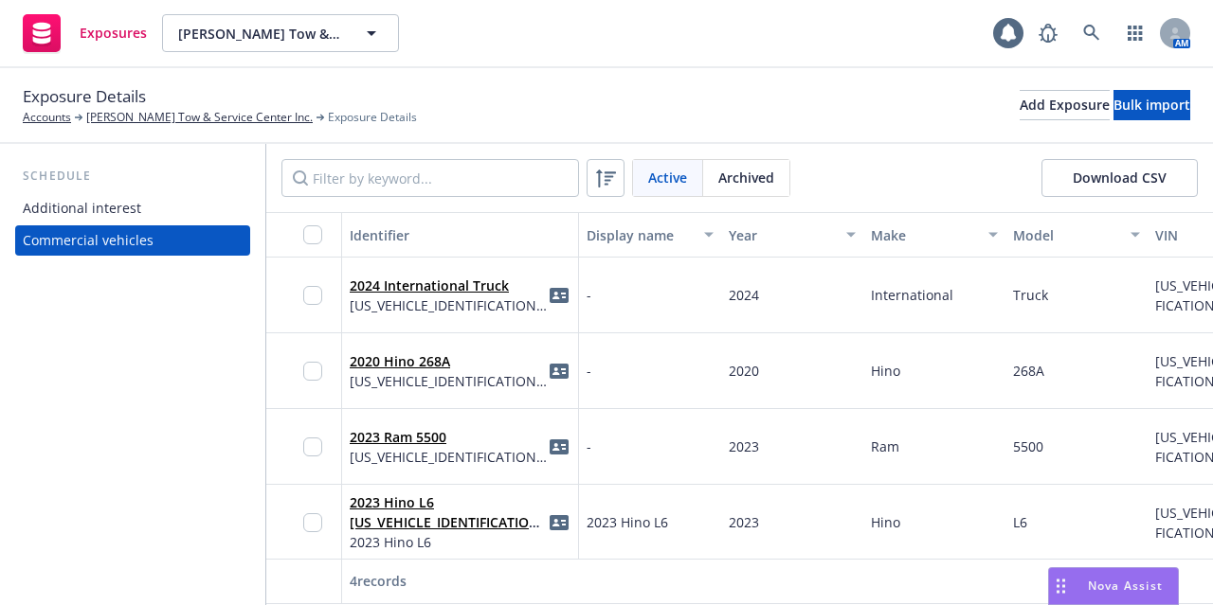
click at [170, 210] on div "Additional interest" at bounding box center [133, 208] width 220 height 30
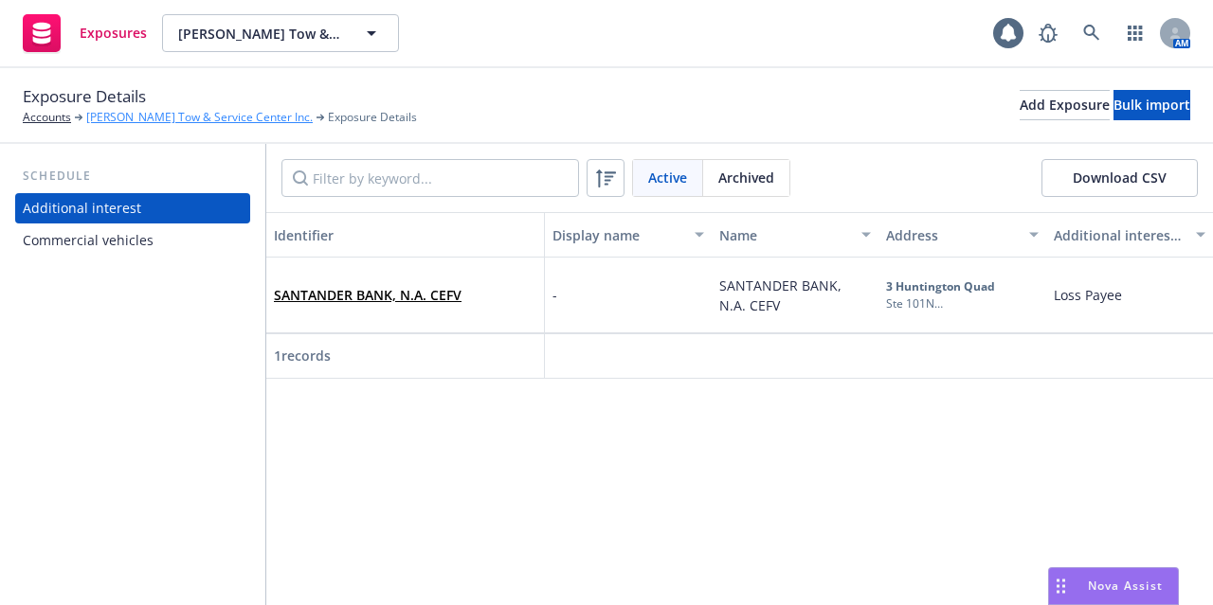
click at [176, 117] on link "[PERSON_NAME] Tow & Service Center Inc." at bounding box center [199, 117] width 226 height 17
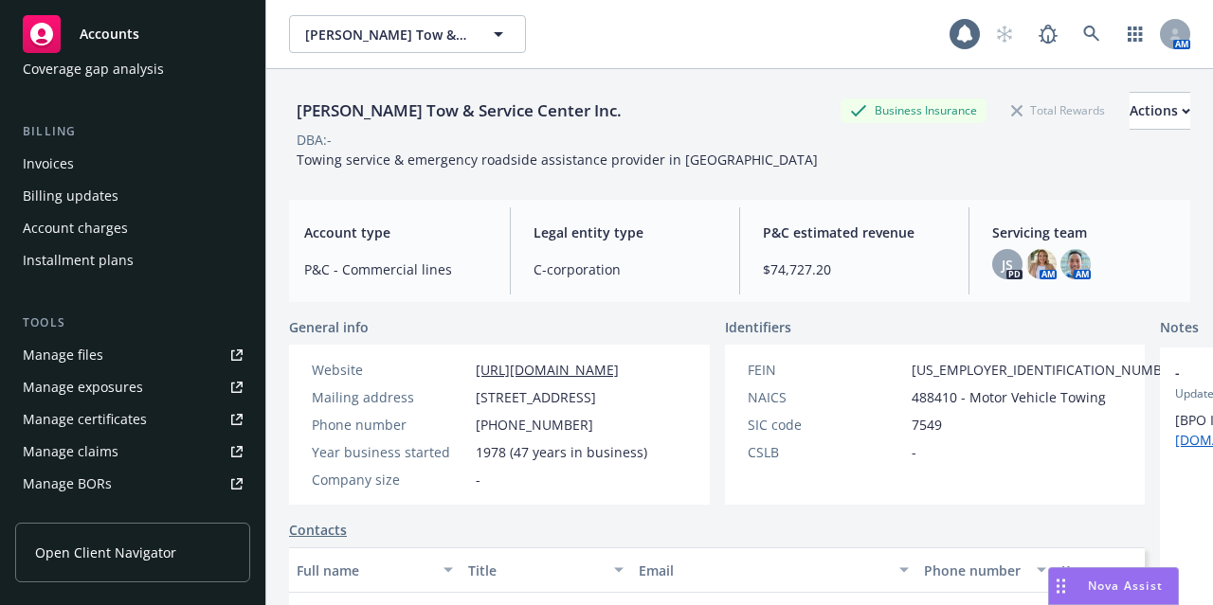
scroll to position [288, 0]
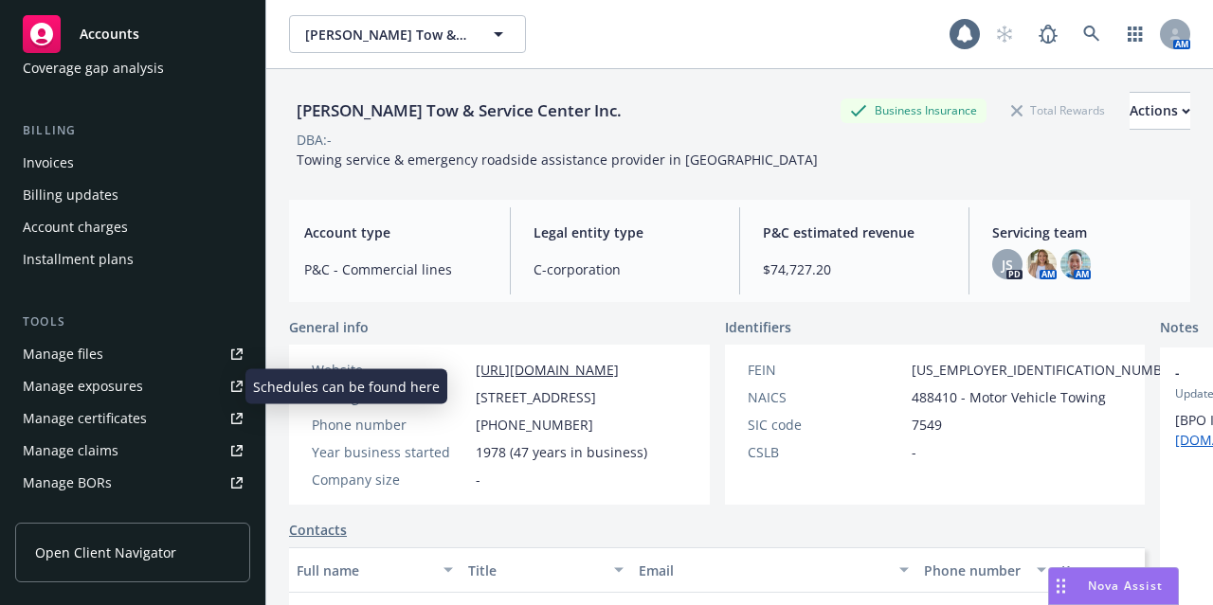
click at [149, 388] on link "Manage exposures" at bounding box center [132, 386] width 235 height 30
